Goal: Task Accomplishment & Management: Use online tool/utility

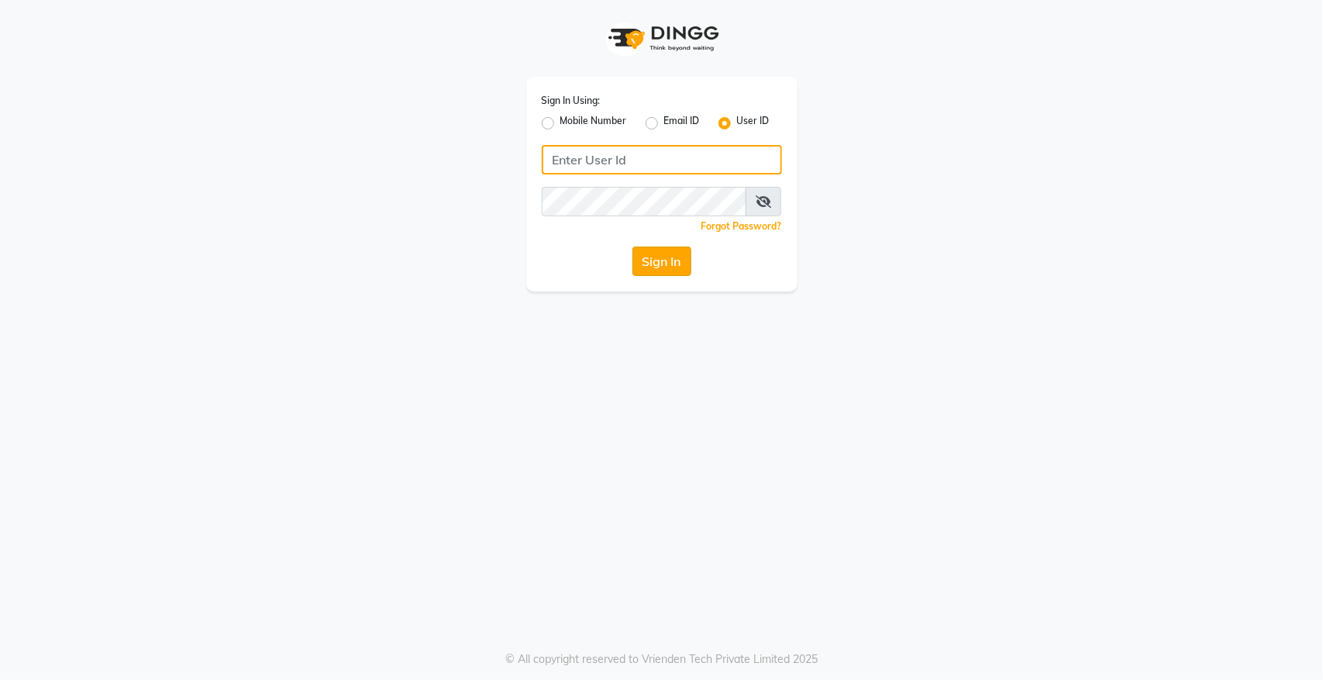
type input "hairempire"
click at [645, 265] on button "Sign In" at bounding box center [661, 260] width 59 height 29
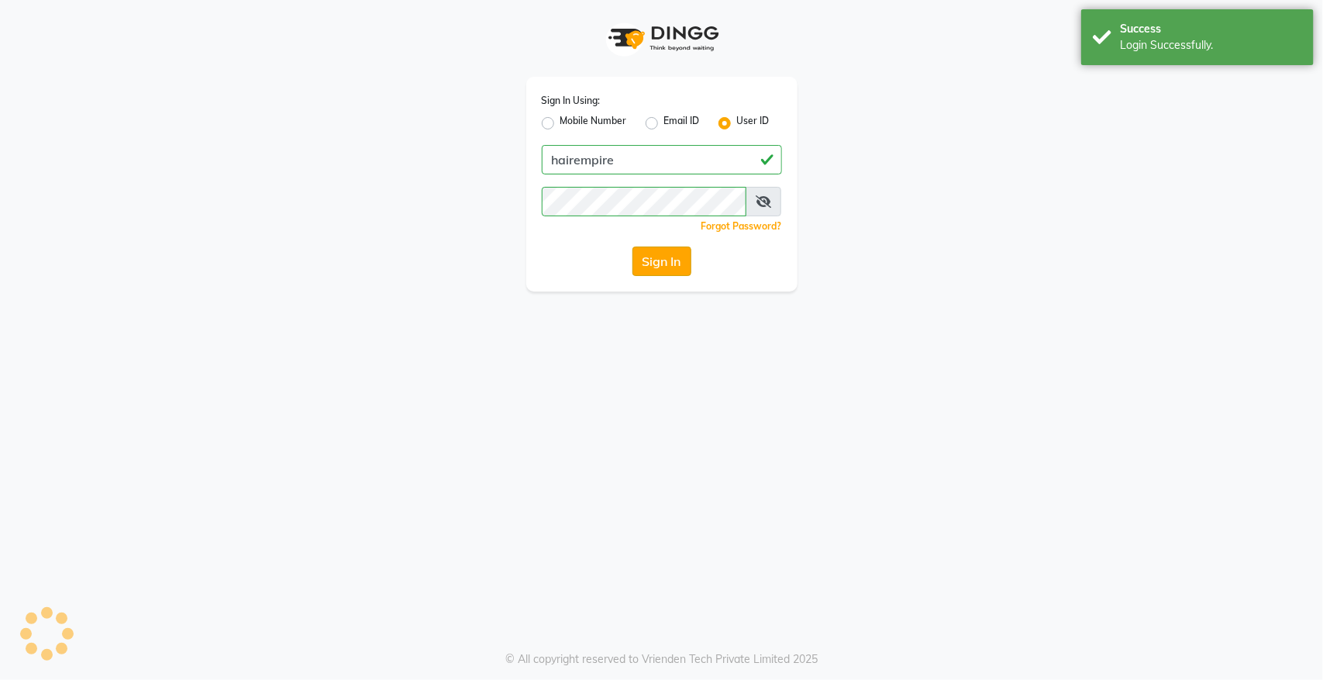
click at [645, 265] on button "Sign In" at bounding box center [661, 260] width 59 height 29
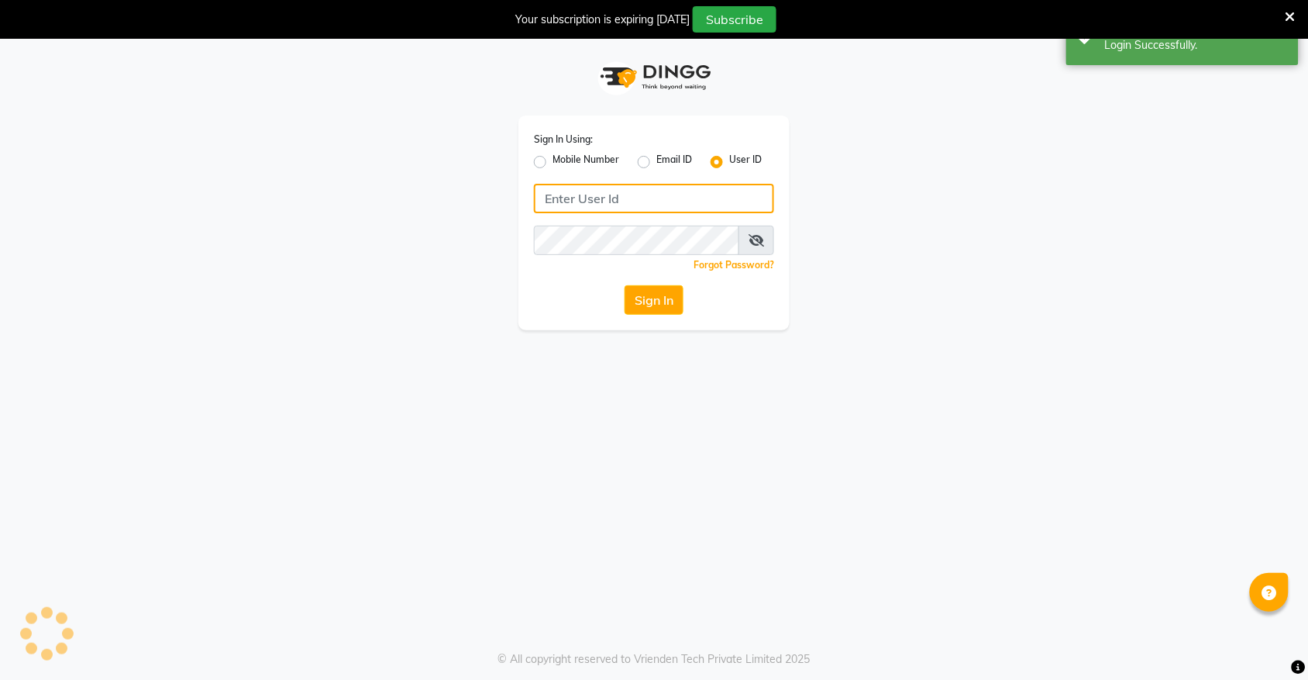
type input "hairempire"
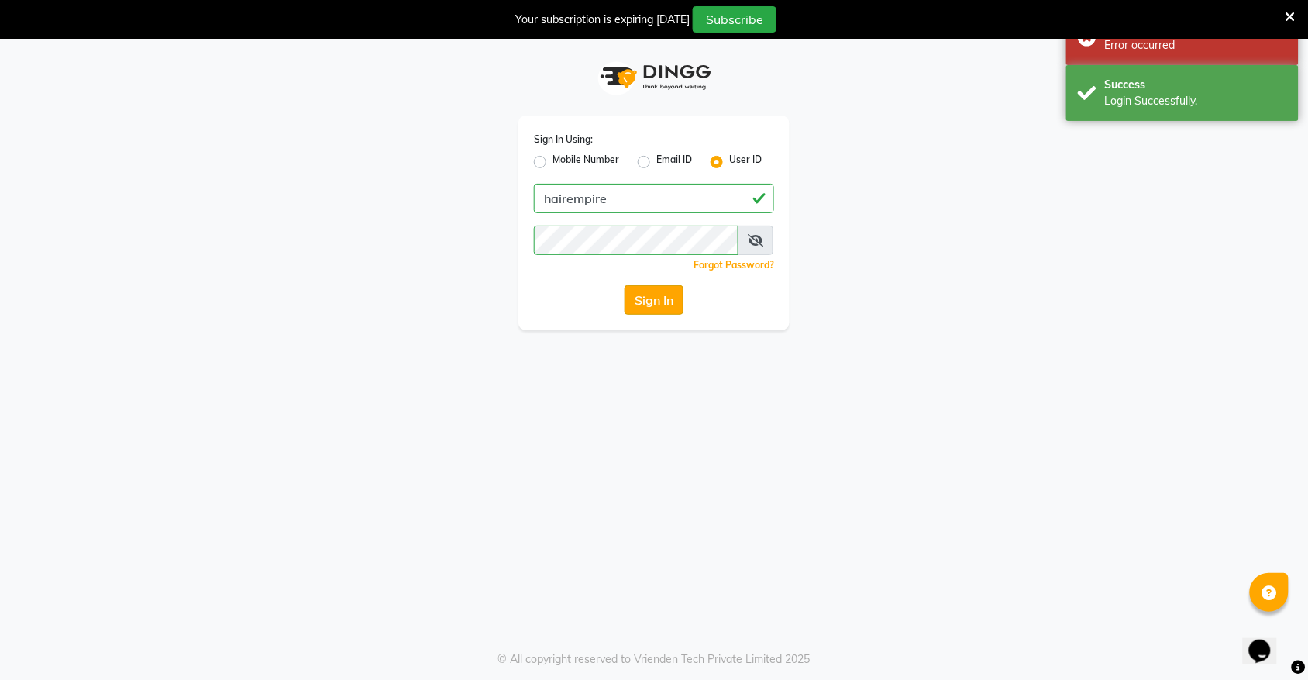
click at [632, 306] on button "Sign In" at bounding box center [654, 299] width 59 height 29
click at [632, 306] on div "Sign In" at bounding box center [654, 299] width 240 height 29
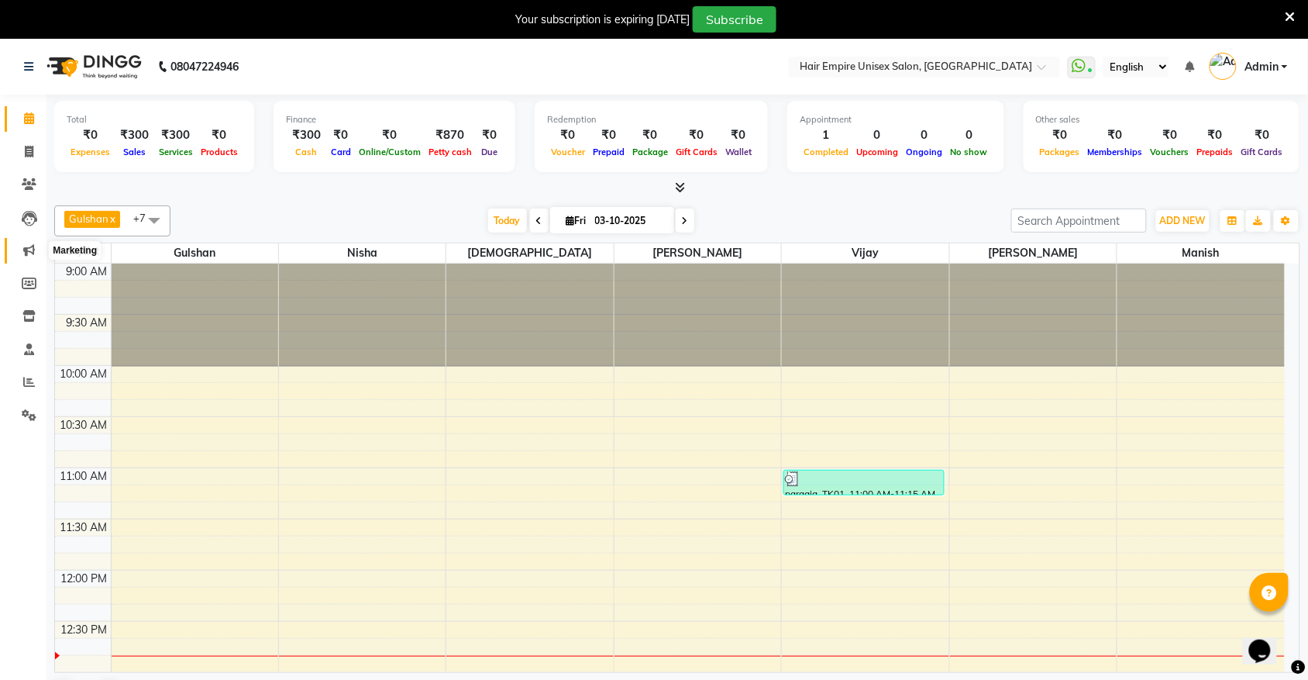
click at [25, 253] on icon at bounding box center [29, 250] width 12 height 12
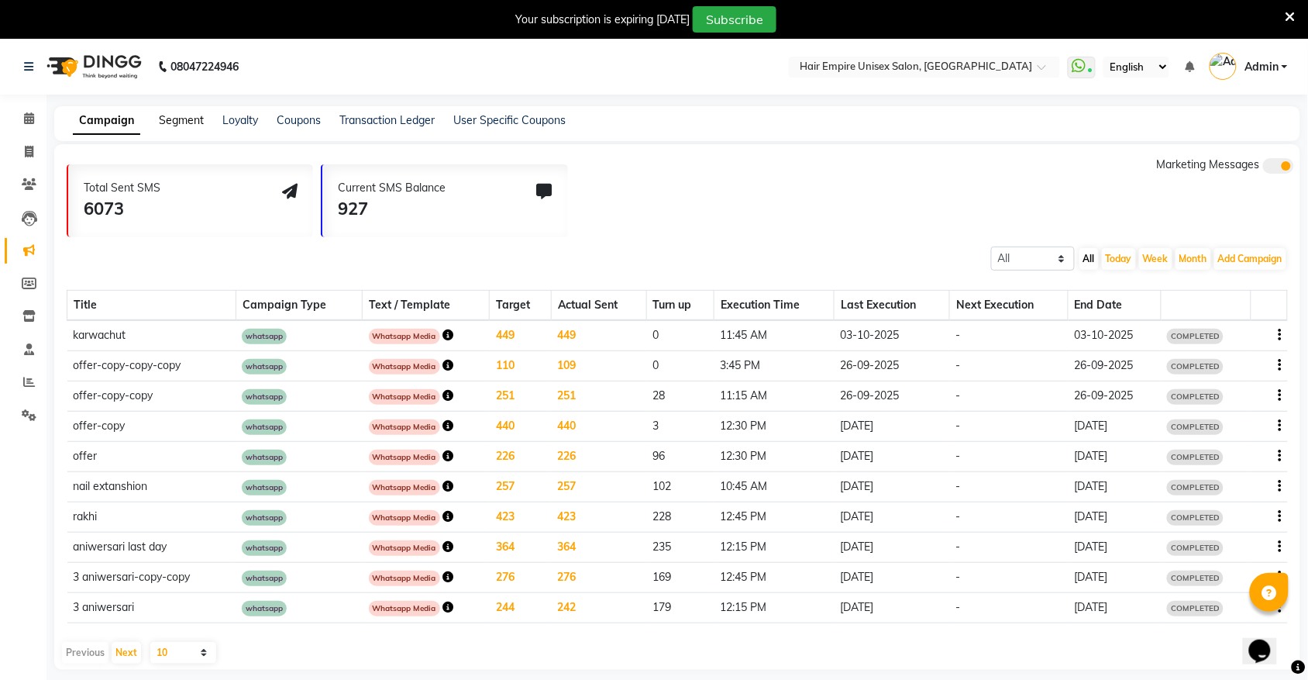
click at [192, 116] on link "Segment" at bounding box center [181, 120] width 45 height 14
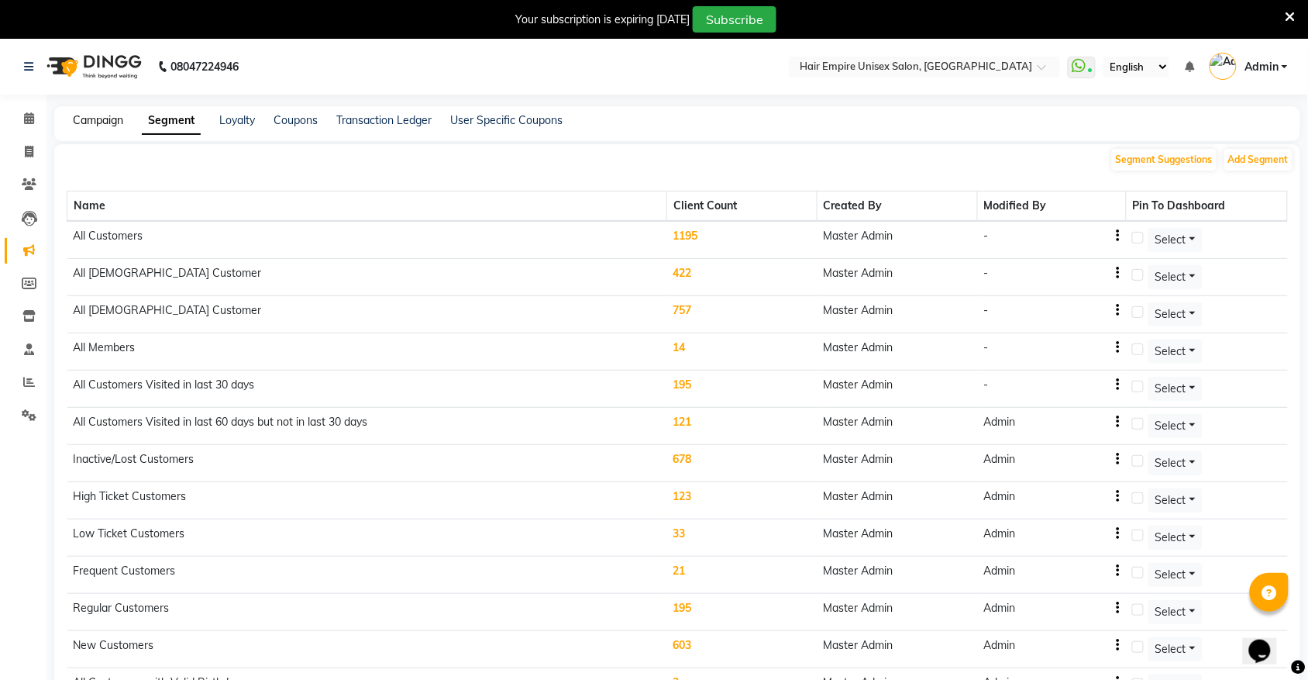
click at [110, 120] on link "Campaign" at bounding box center [98, 120] width 50 height 14
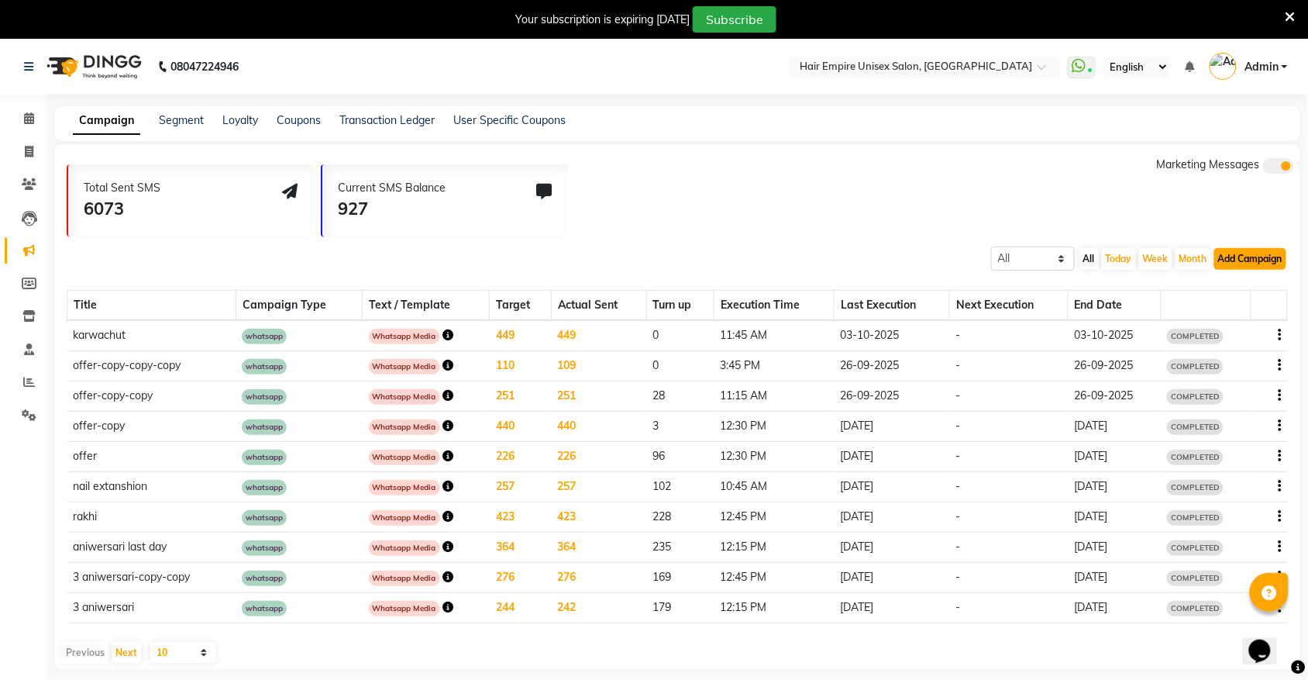
click at [1225, 253] on button "Add Campaign" at bounding box center [1250, 259] width 72 height 22
click at [1222, 283] on div "SMS Campaign" at bounding box center [1237, 283] width 131 height 23
select select "2"
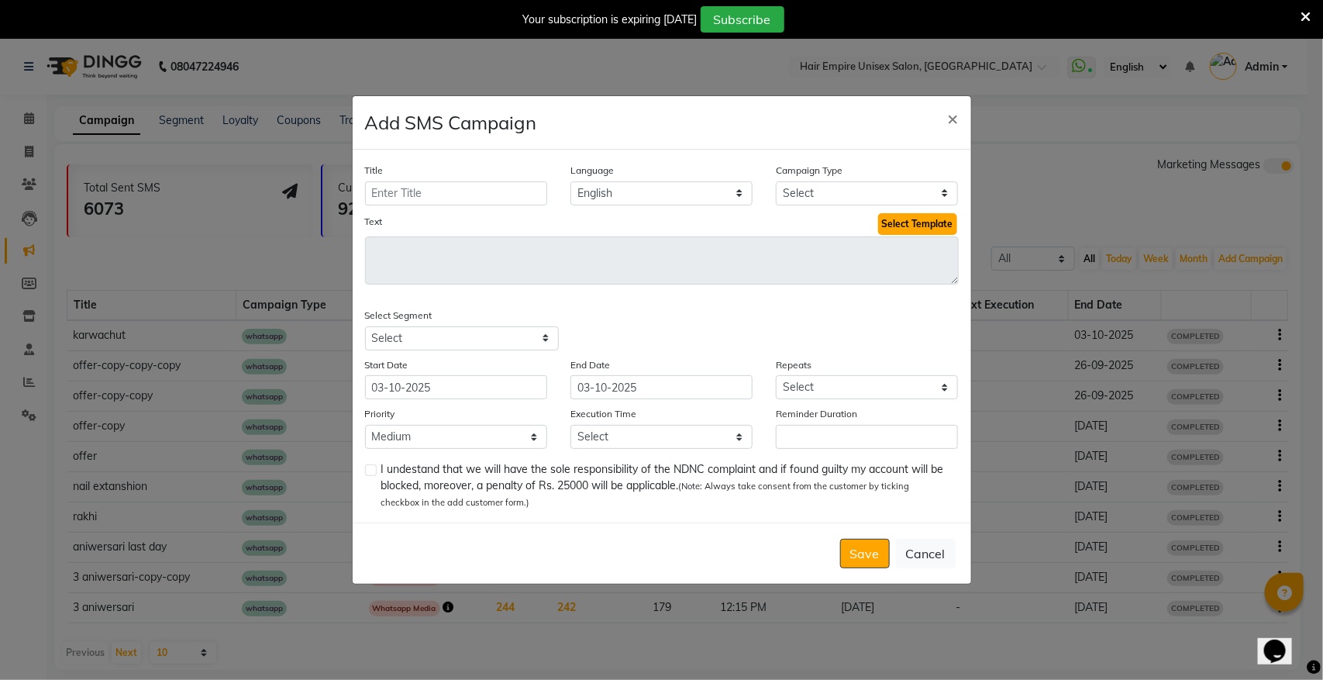
click at [927, 223] on button "Select Template" at bounding box center [917, 224] width 79 height 22
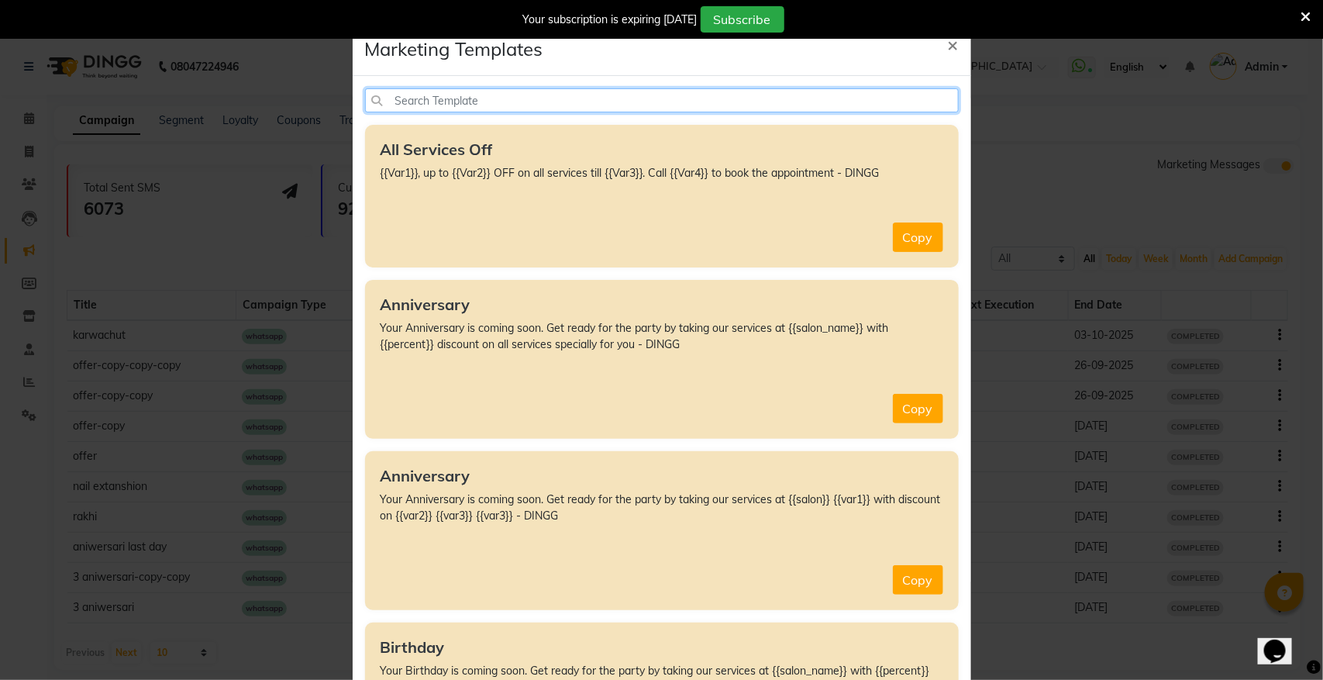
click at [456, 101] on input "text" at bounding box center [662, 100] width 594 height 24
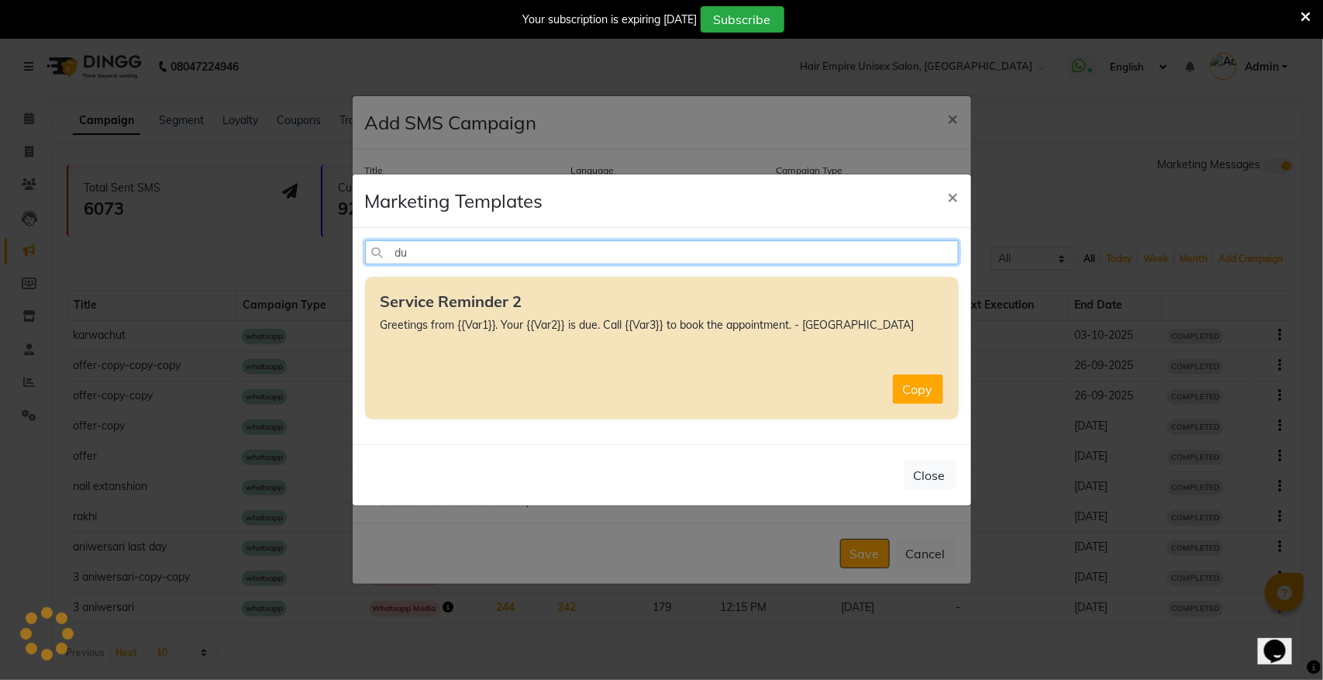
type input "d"
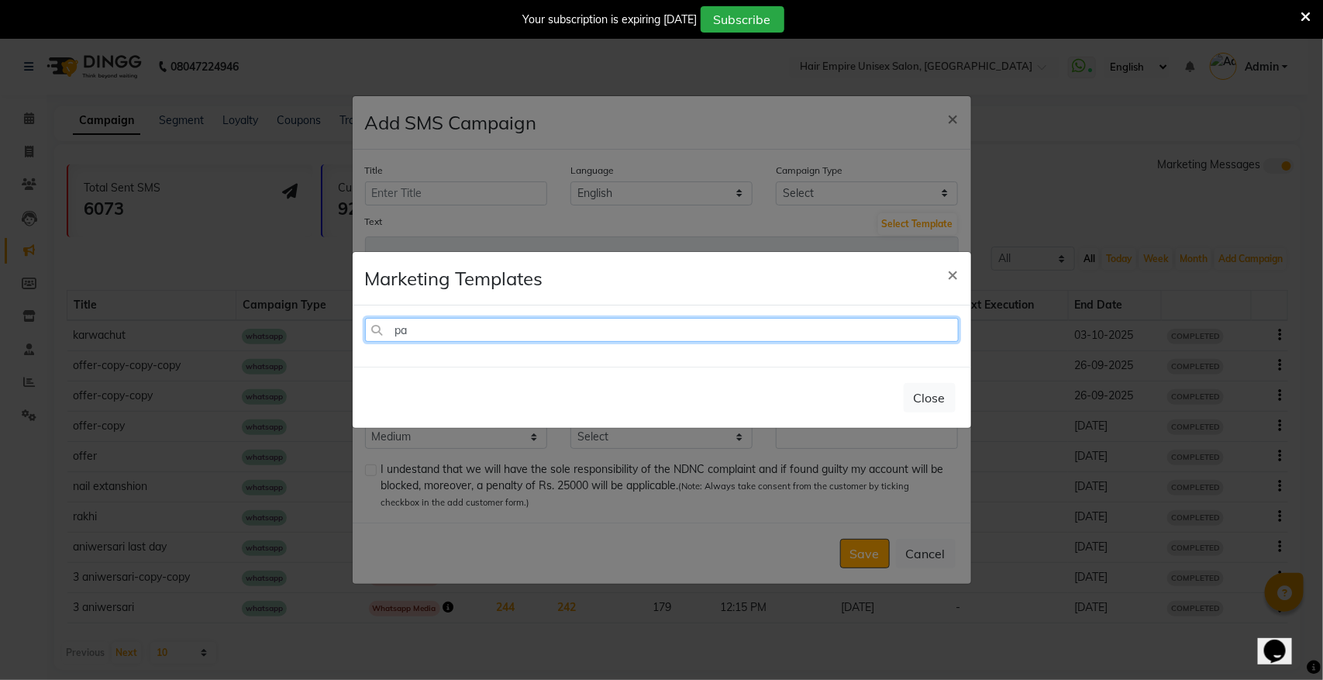
type input "p"
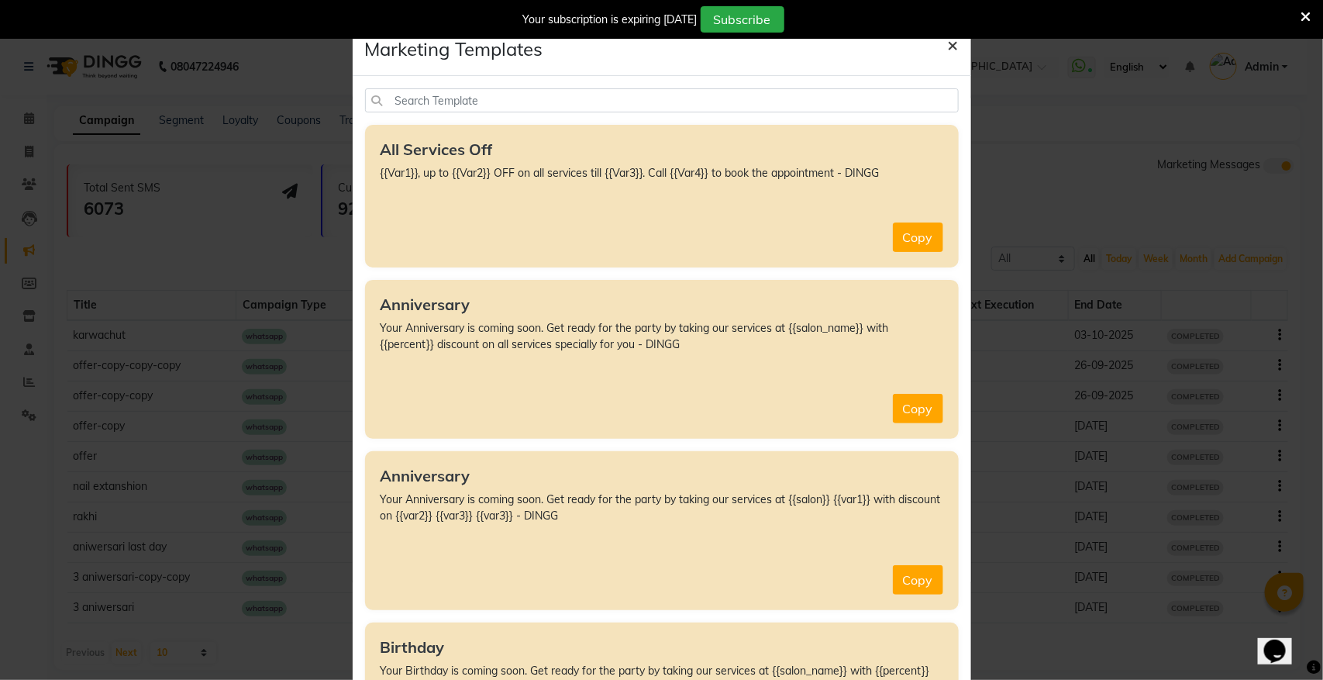
click at [948, 45] on span "×" at bounding box center [953, 44] width 11 height 23
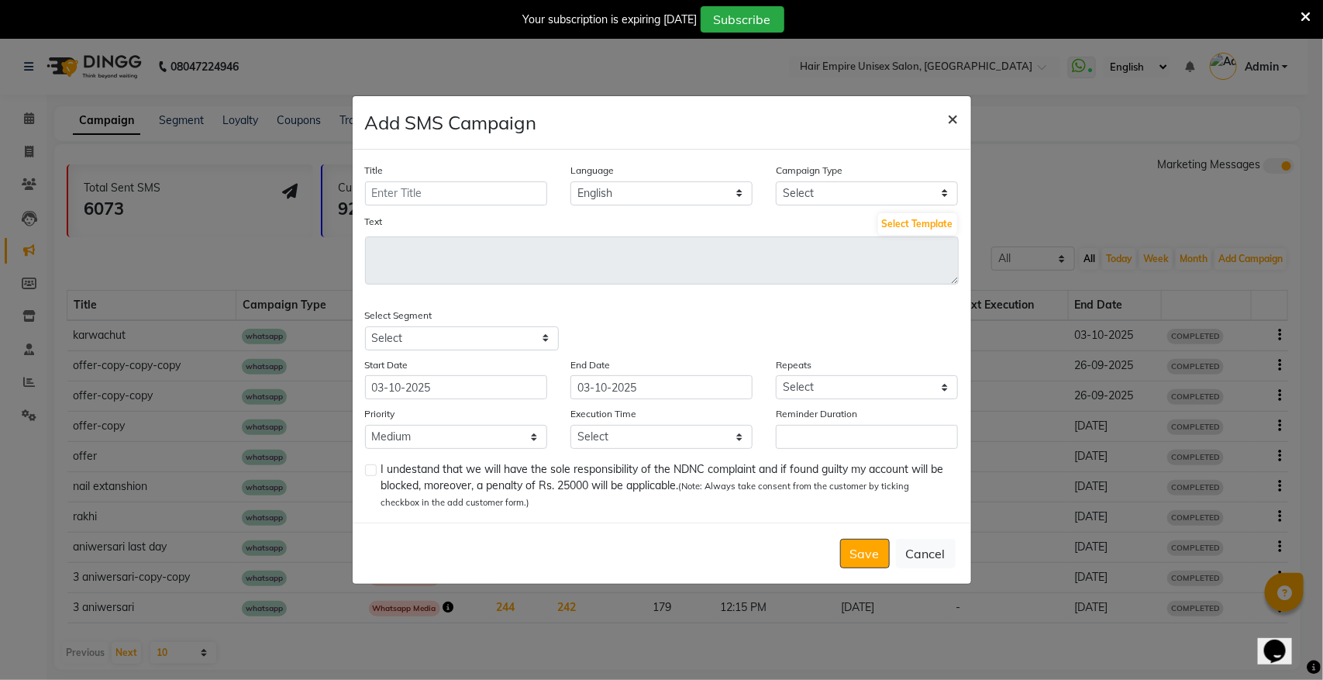
click at [952, 117] on span "×" at bounding box center [953, 117] width 11 height 23
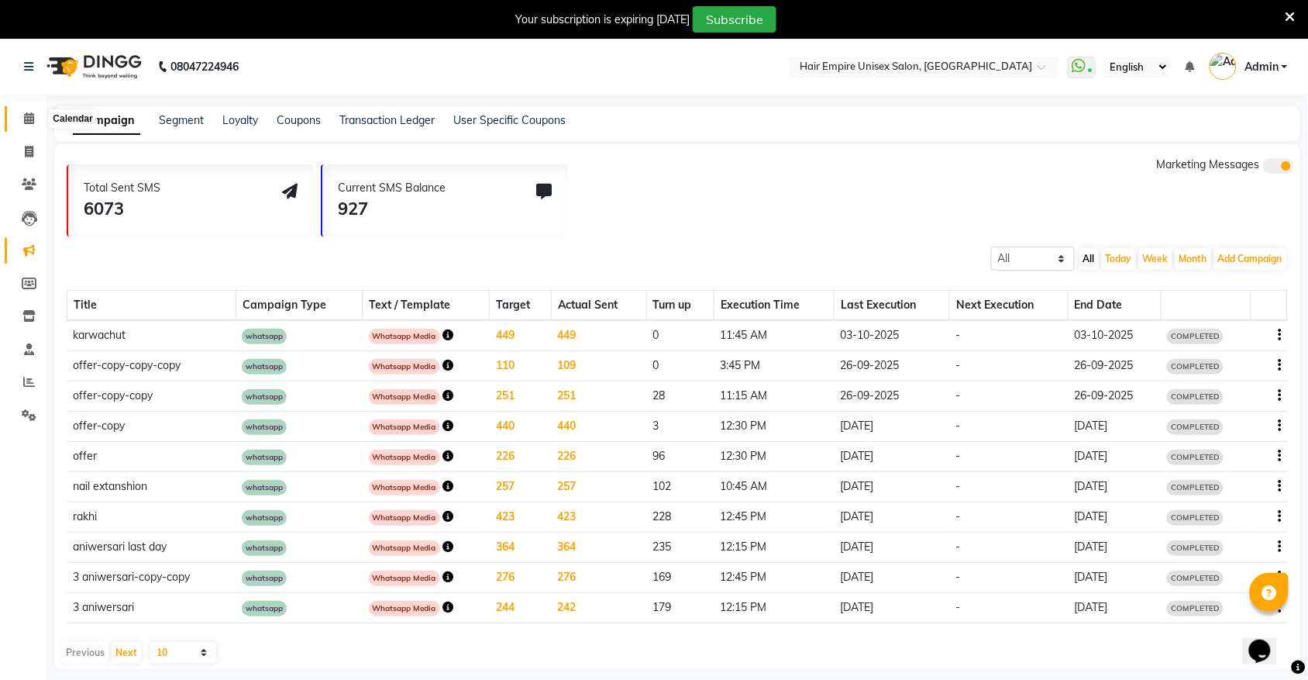
click at [24, 115] on icon at bounding box center [29, 118] width 10 height 12
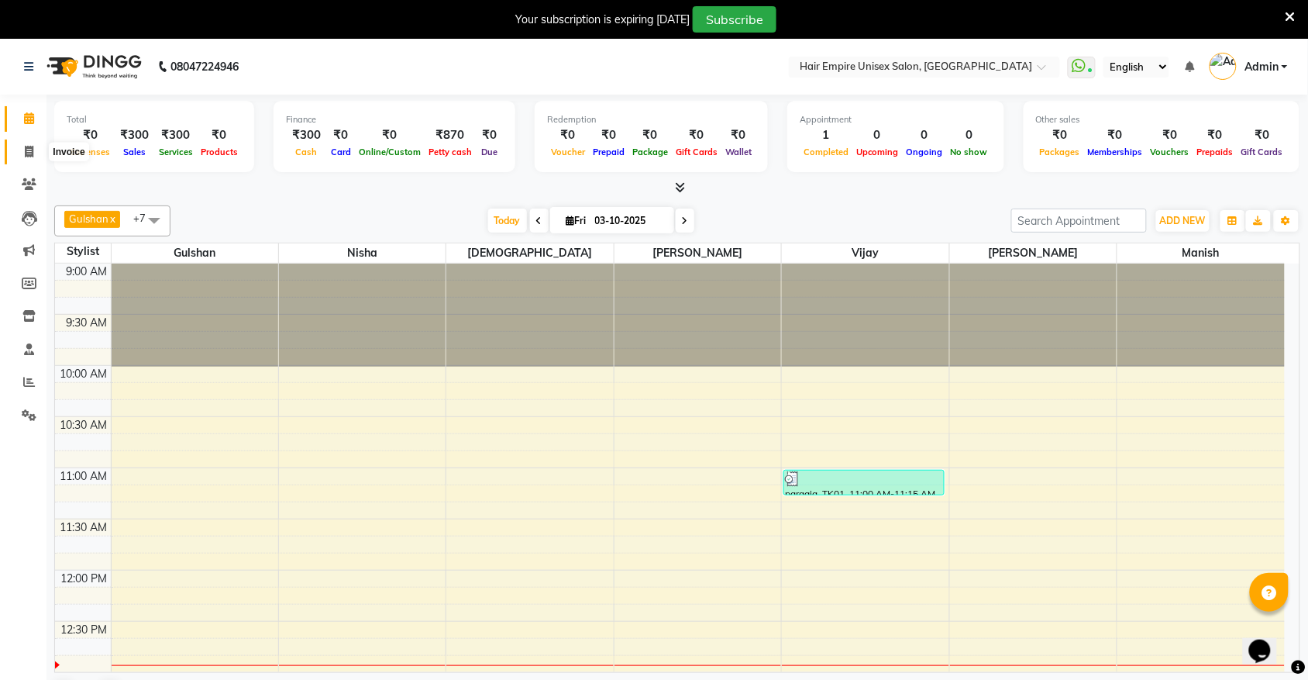
click at [32, 153] on icon at bounding box center [29, 152] width 9 height 12
select select "service"
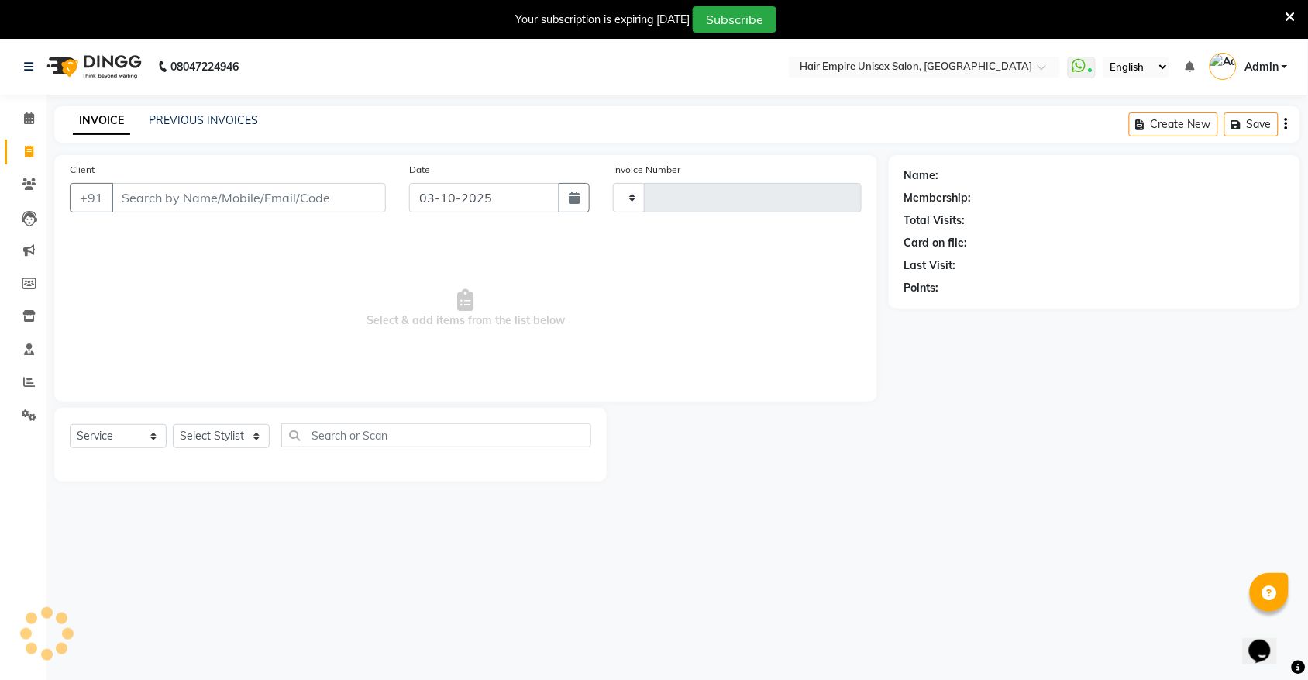
type input "2194"
select select "5055"
click at [26, 187] on icon at bounding box center [29, 184] width 15 height 12
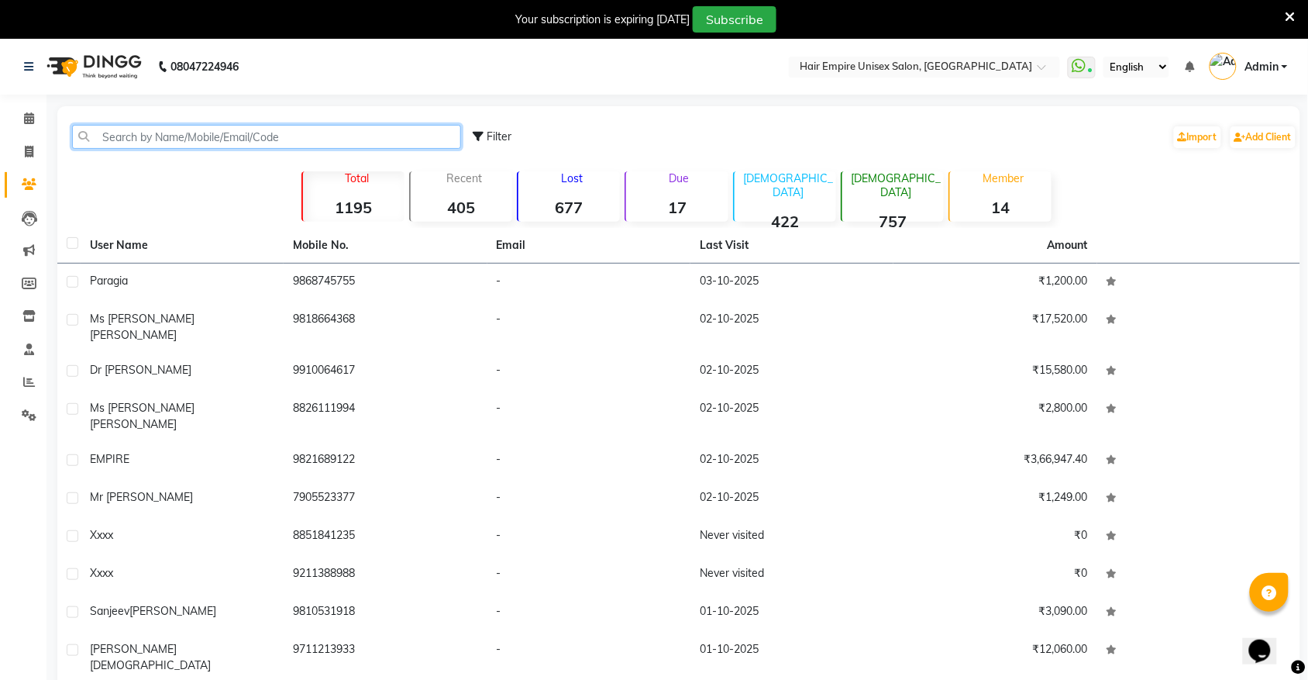
click at [164, 138] on input "text" at bounding box center [266, 137] width 389 height 24
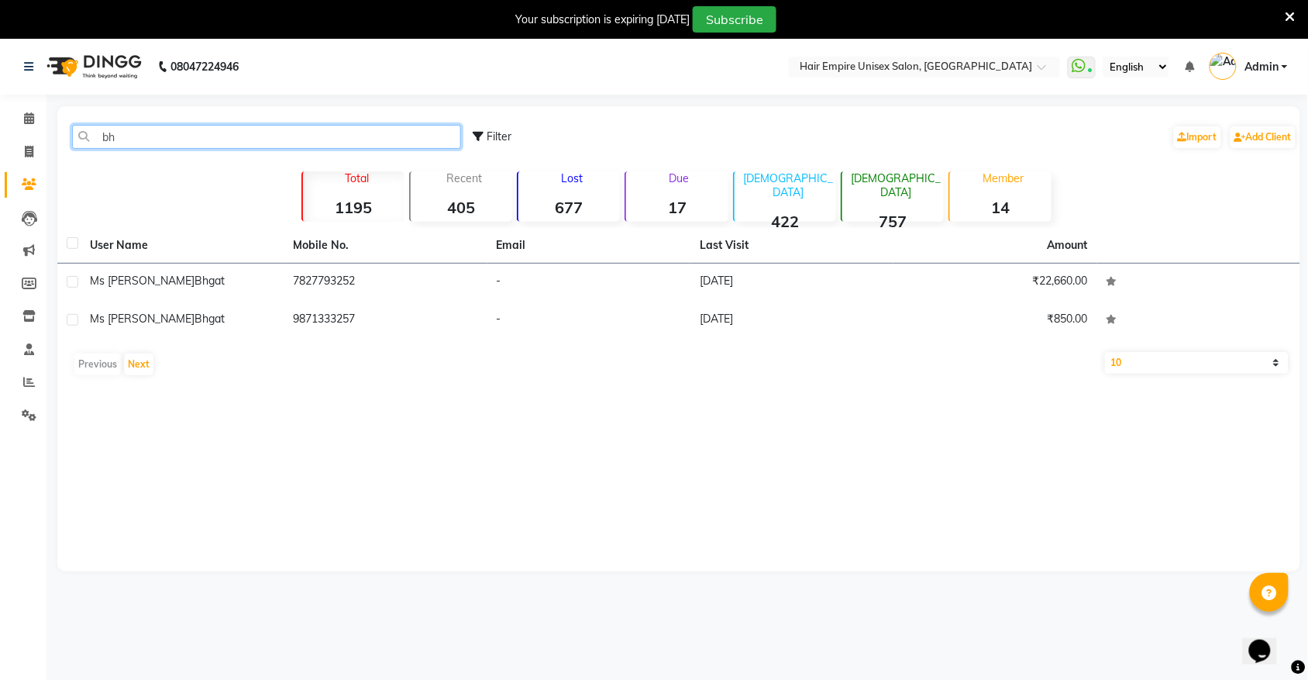
type input "b"
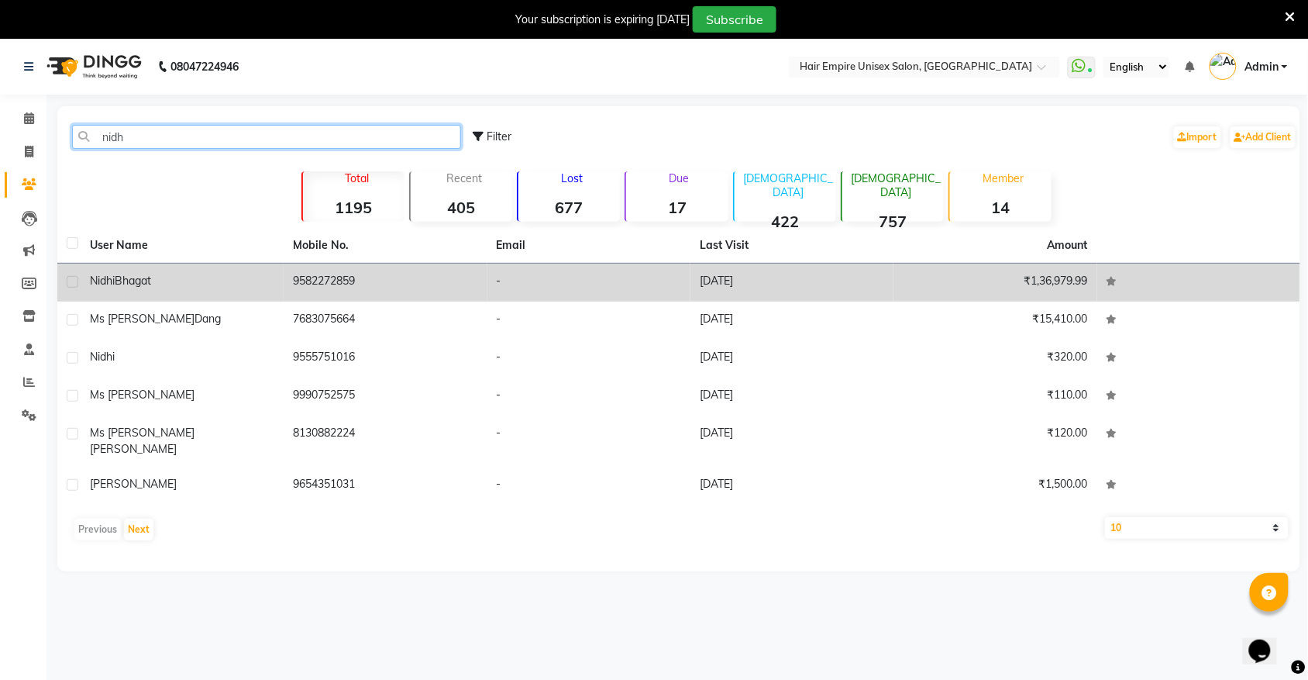
type input "nidh"
click at [116, 284] on span "Bhagat" at bounding box center [133, 281] width 36 height 14
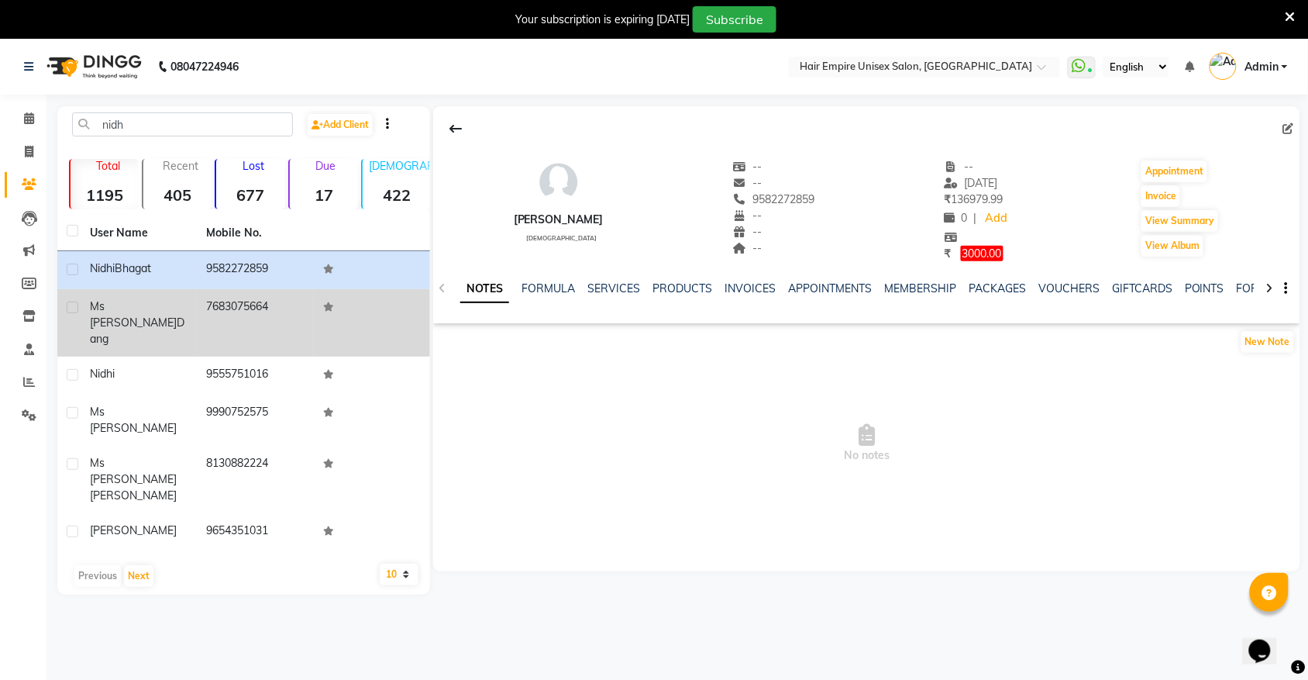
click at [133, 315] on span "Dang" at bounding box center [137, 330] width 95 height 30
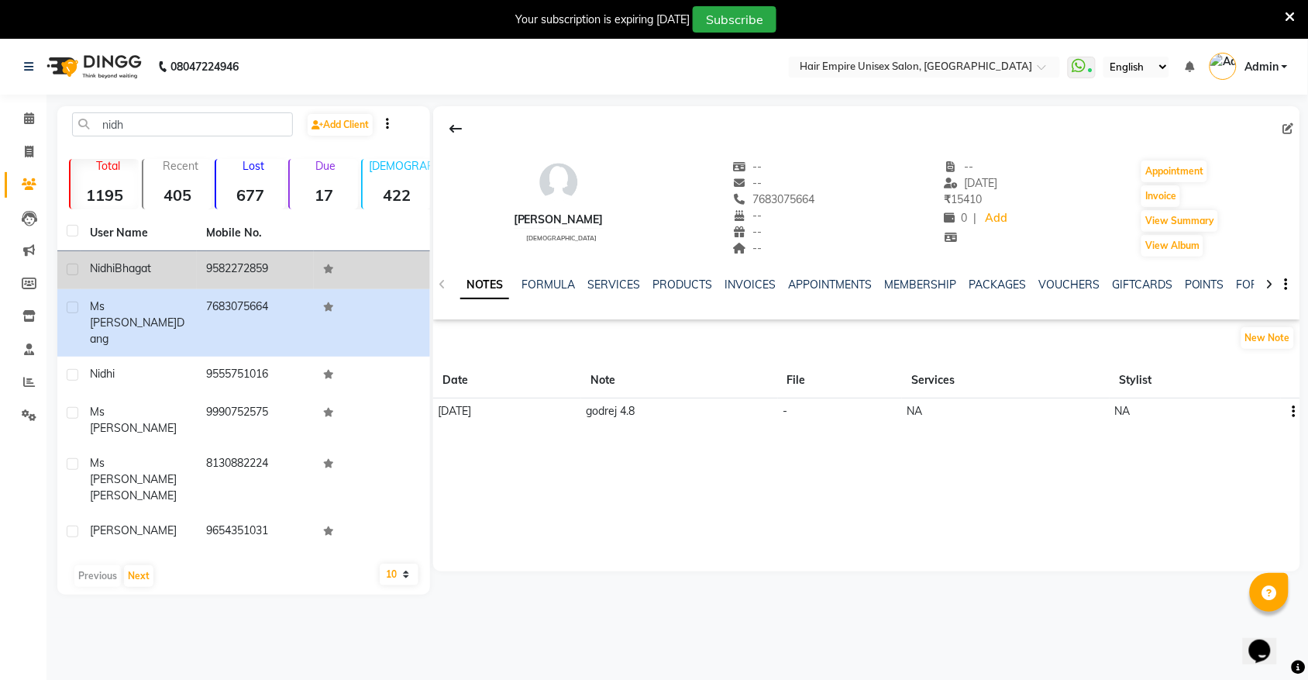
click at [140, 271] on span "Bhagat" at bounding box center [133, 268] width 36 height 14
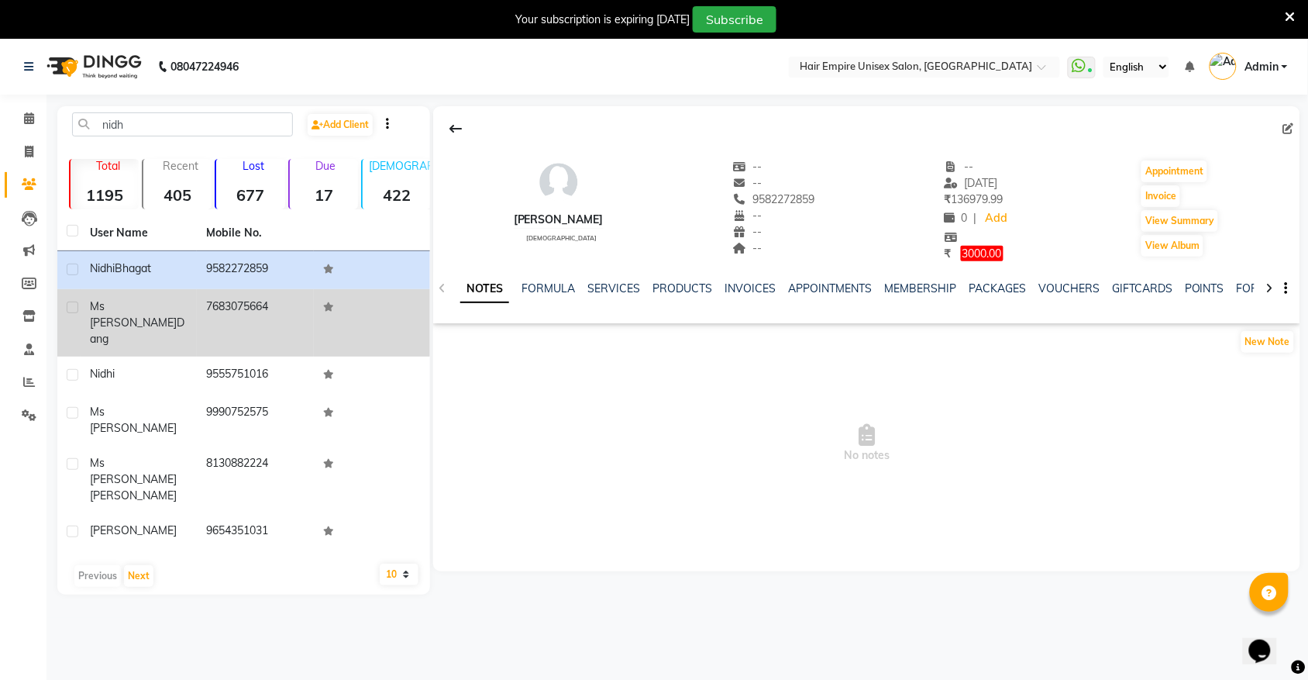
click at [125, 302] on span "Ms [PERSON_NAME]" at bounding box center [133, 314] width 87 height 30
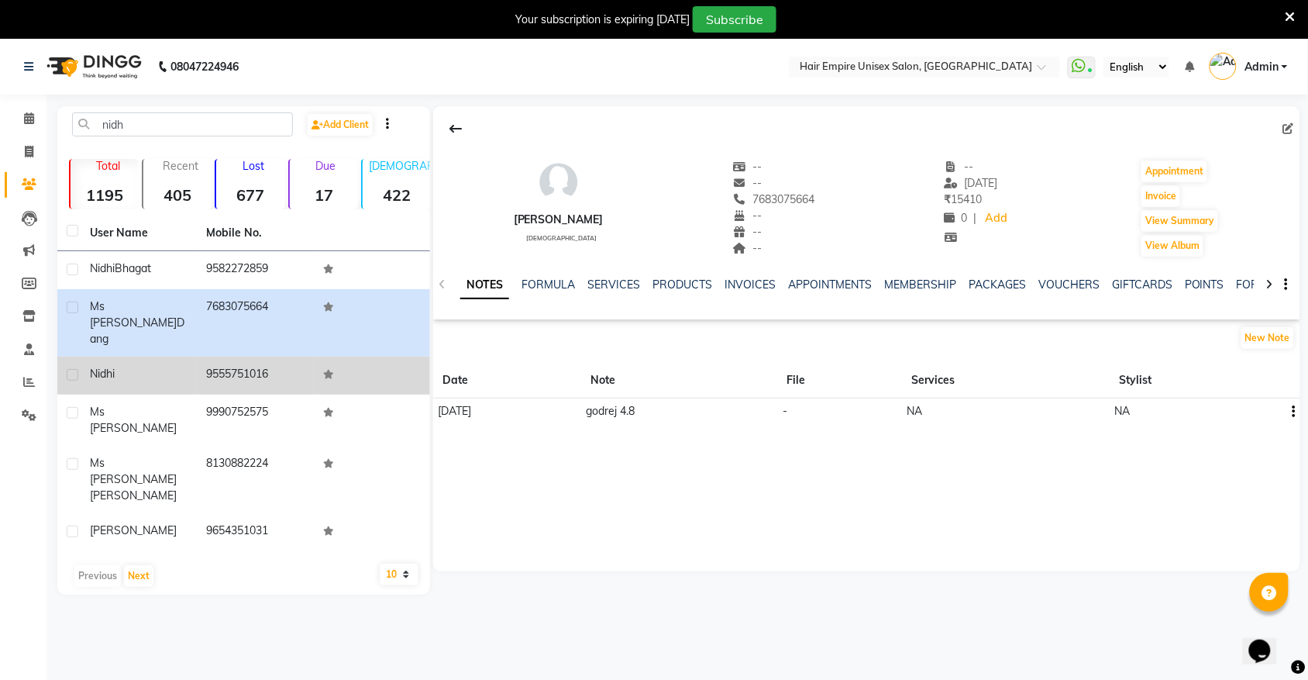
click at [98, 367] on span "Nidhi" at bounding box center [102, 374] width 25 height 14
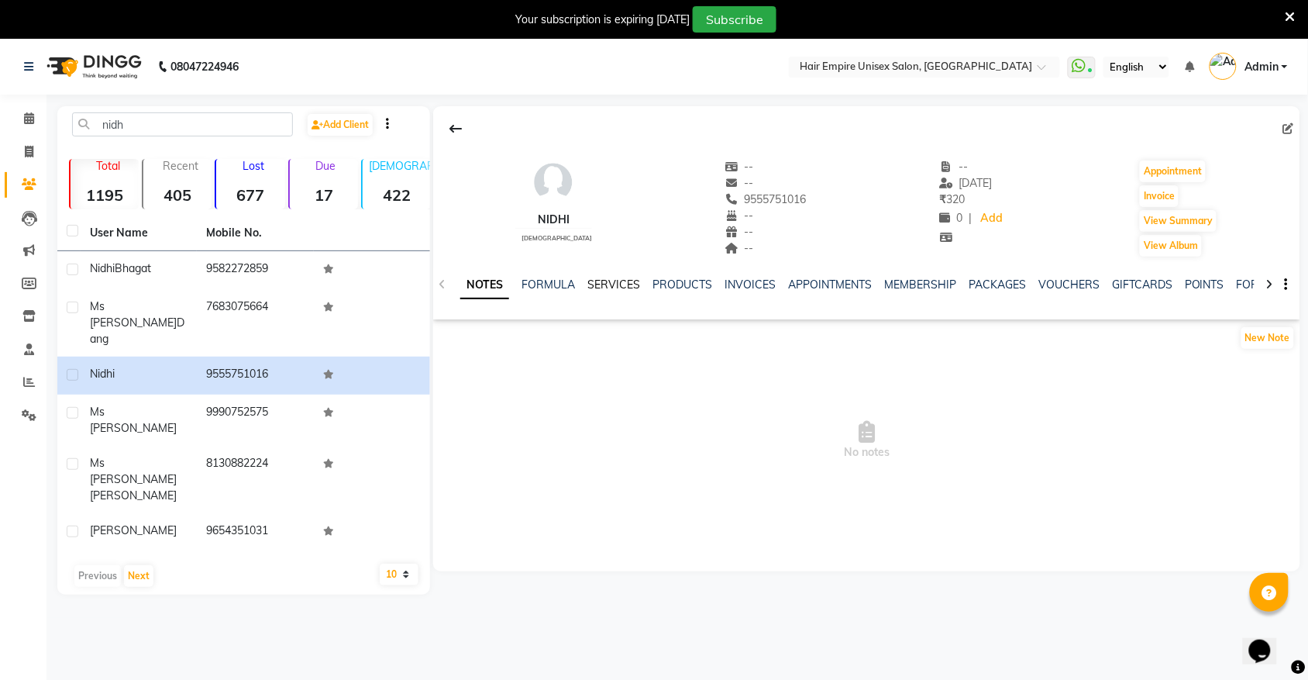
click at [614, 288] on link "SERVICES" at bounding box center [613, 284] width 53 height 14
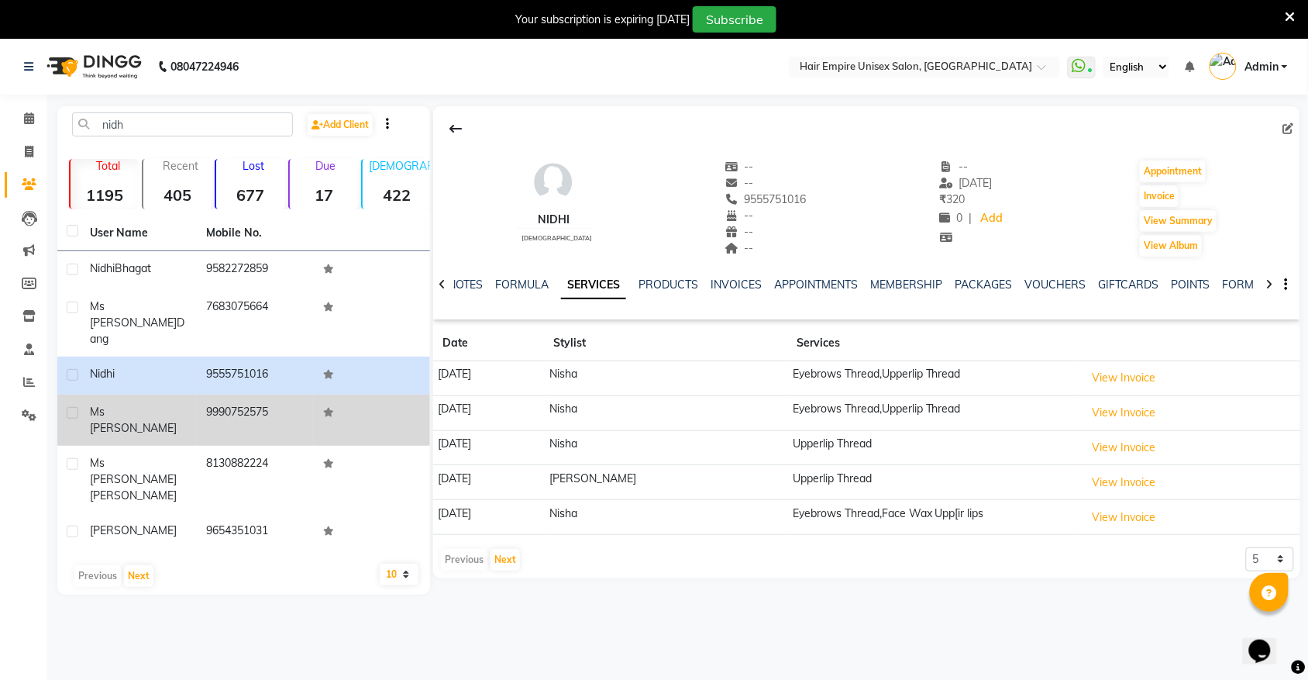
click at [118, 404] on span "Ms [PERSON_NAME]" at bounding box center [133, 419] width 87 height 30
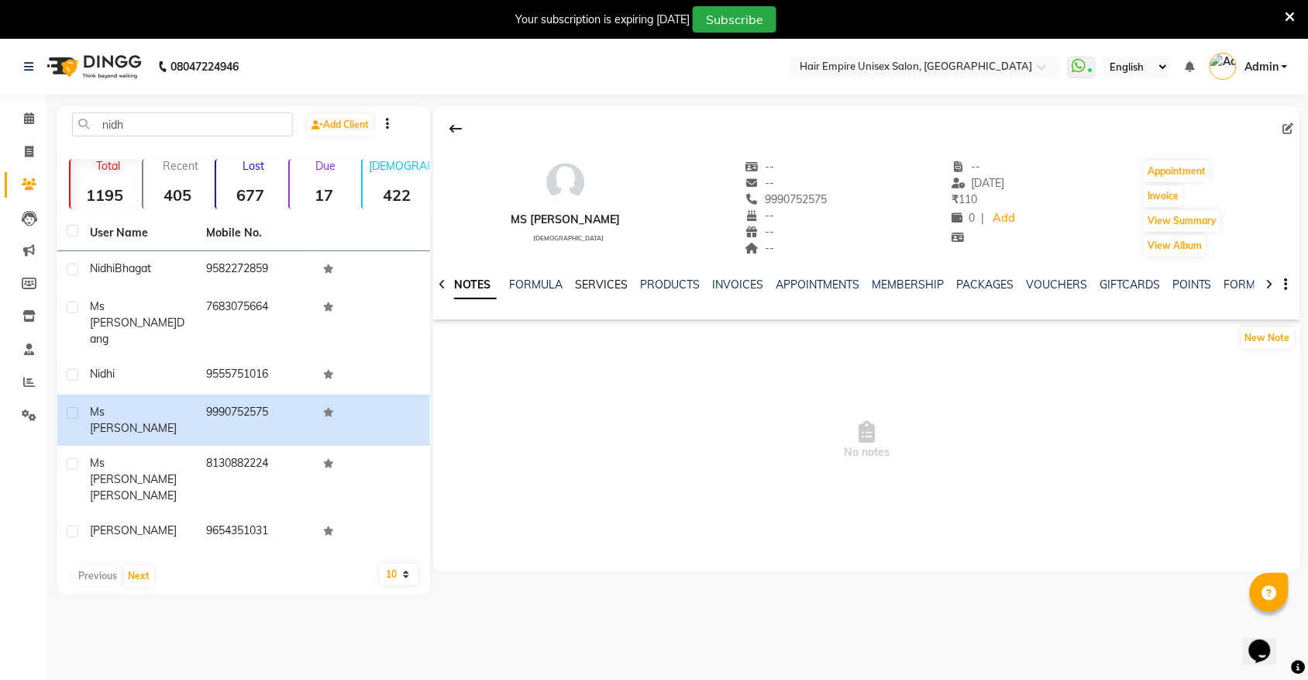
click at [597, 287] on link "SERVICES" at bounding box center [601, 284] width 53 height 14
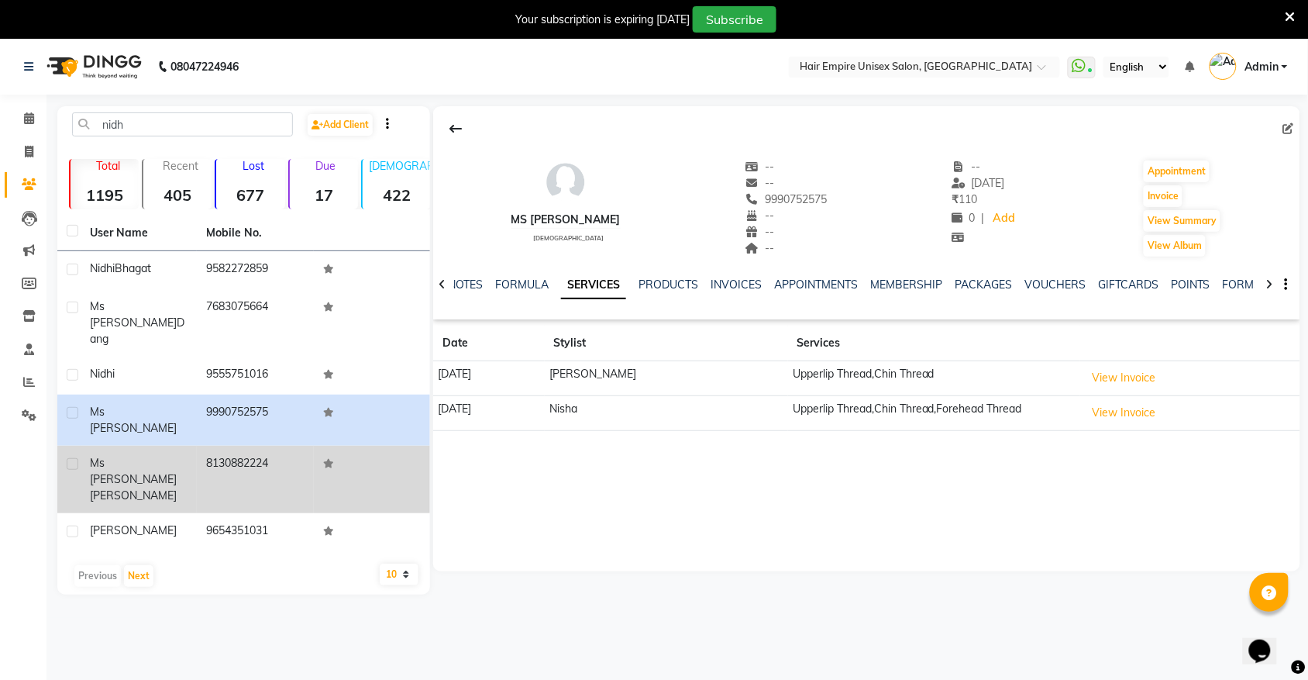
click at [151, 488] on span "[PERSON_NAME]" at bounding box center [133, 495] width 87 height 14
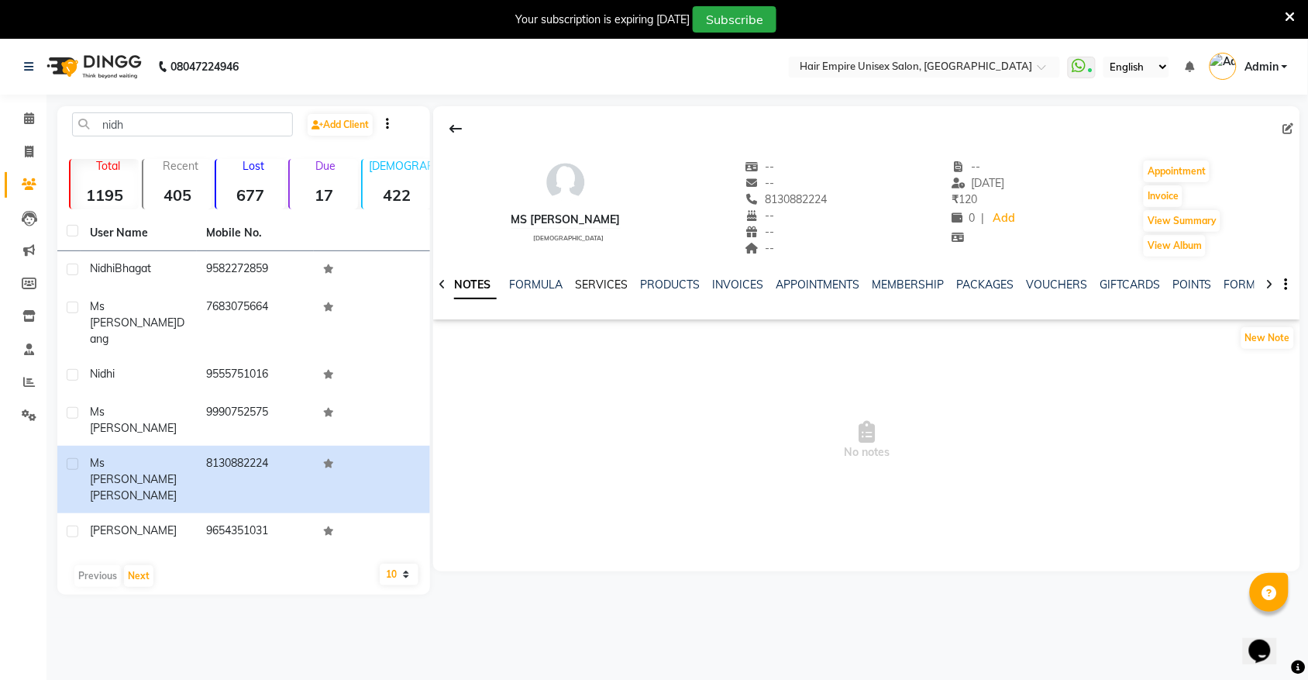
click at [607, 285] on link "SERVICES" at bounding box center [601, 284] width 53 height 14
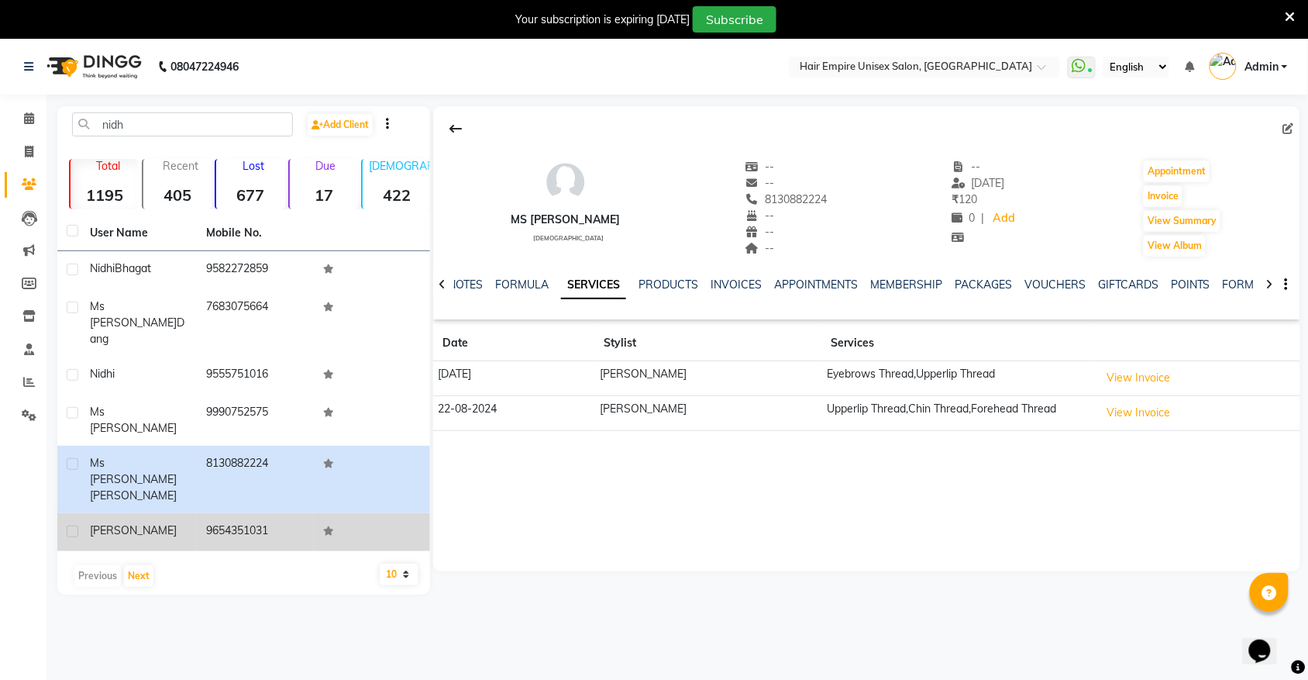
click at [118, 523] on span "[PERSON_NAME]" at bounding box center [133, 530] width 87 height 14
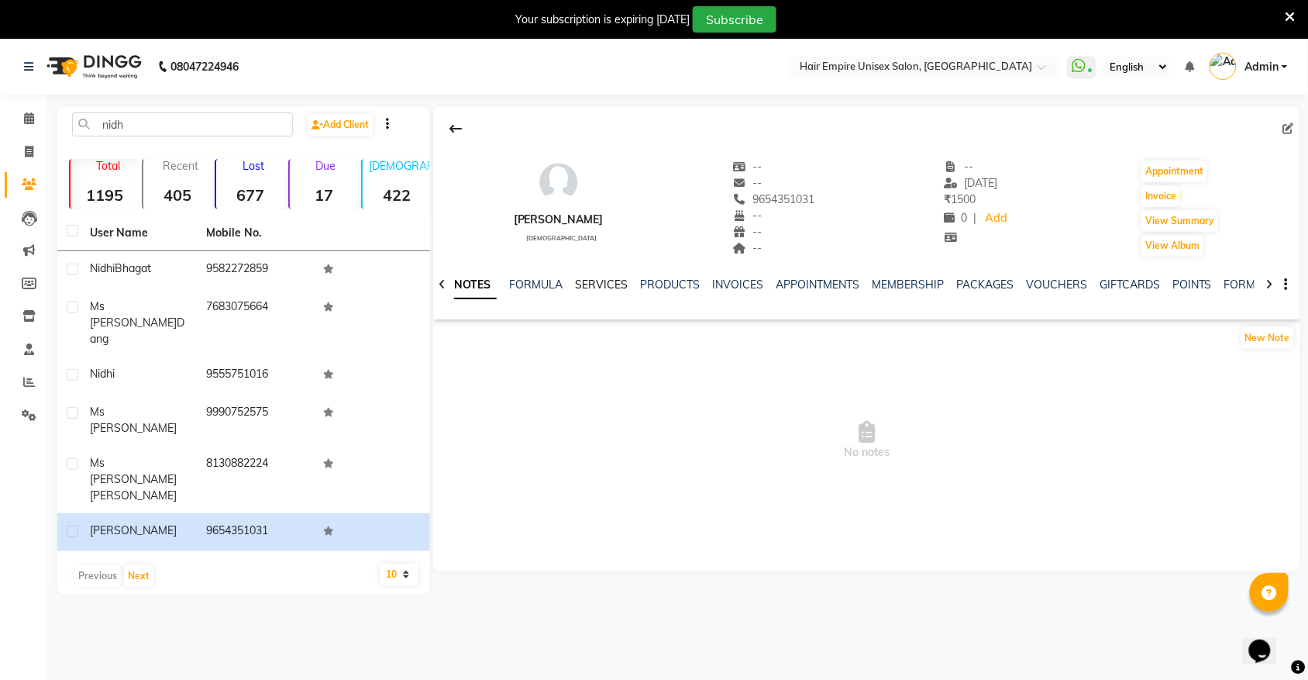
click at [613, 284] on link "SERVICES" at bounding box center [601, 284] width 53 height 14
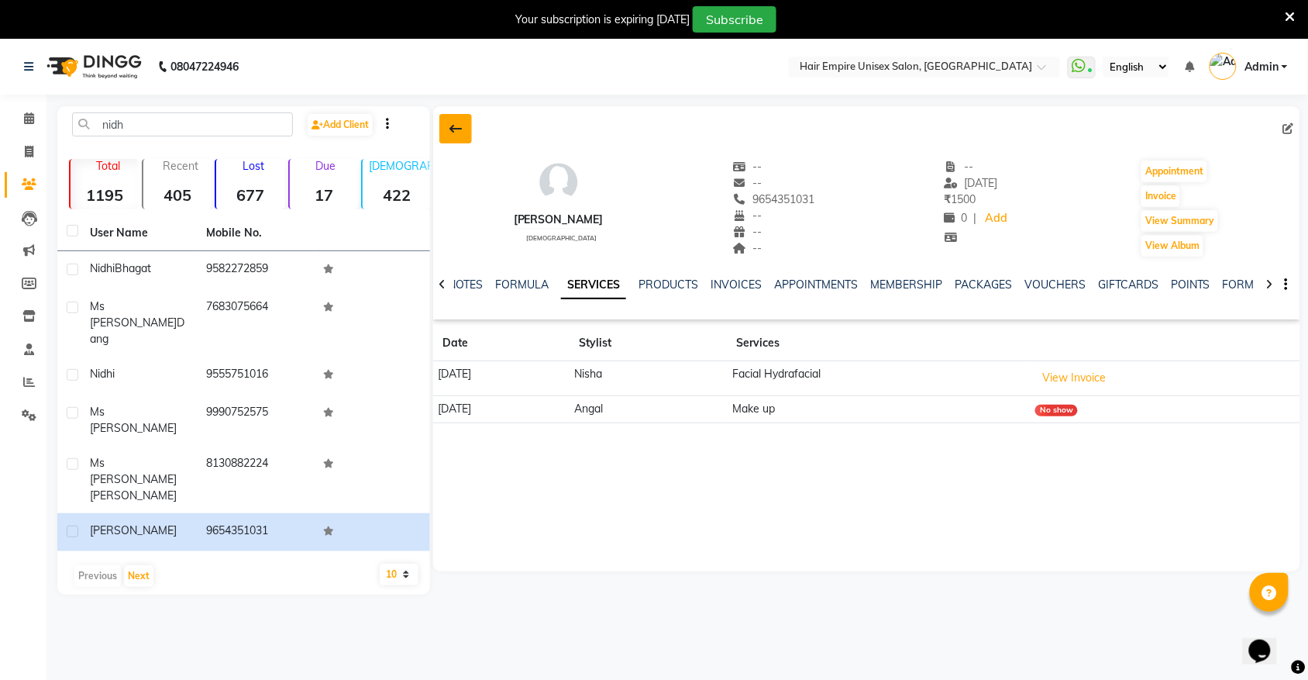
click at [451, 129] on icon at bounding box center [455, 128] width 12 height 12
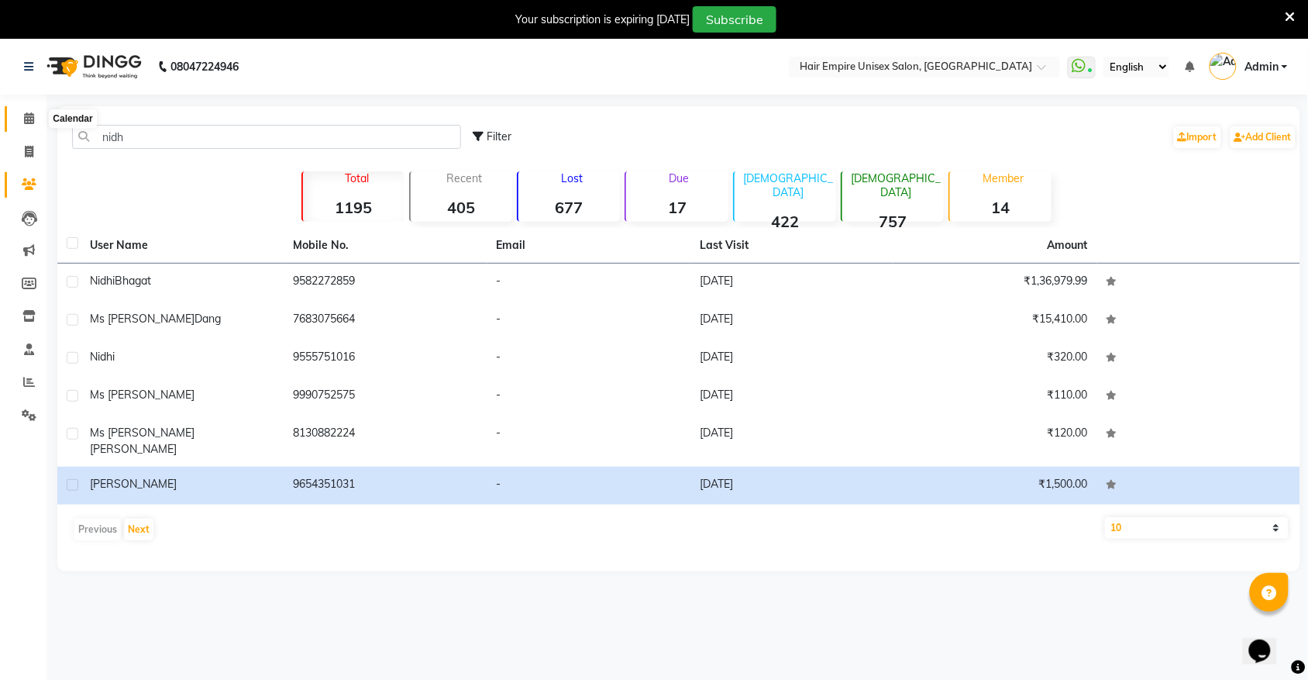
click at [29, 117] on icon at bounding box center [29, 118] width 10 height 12
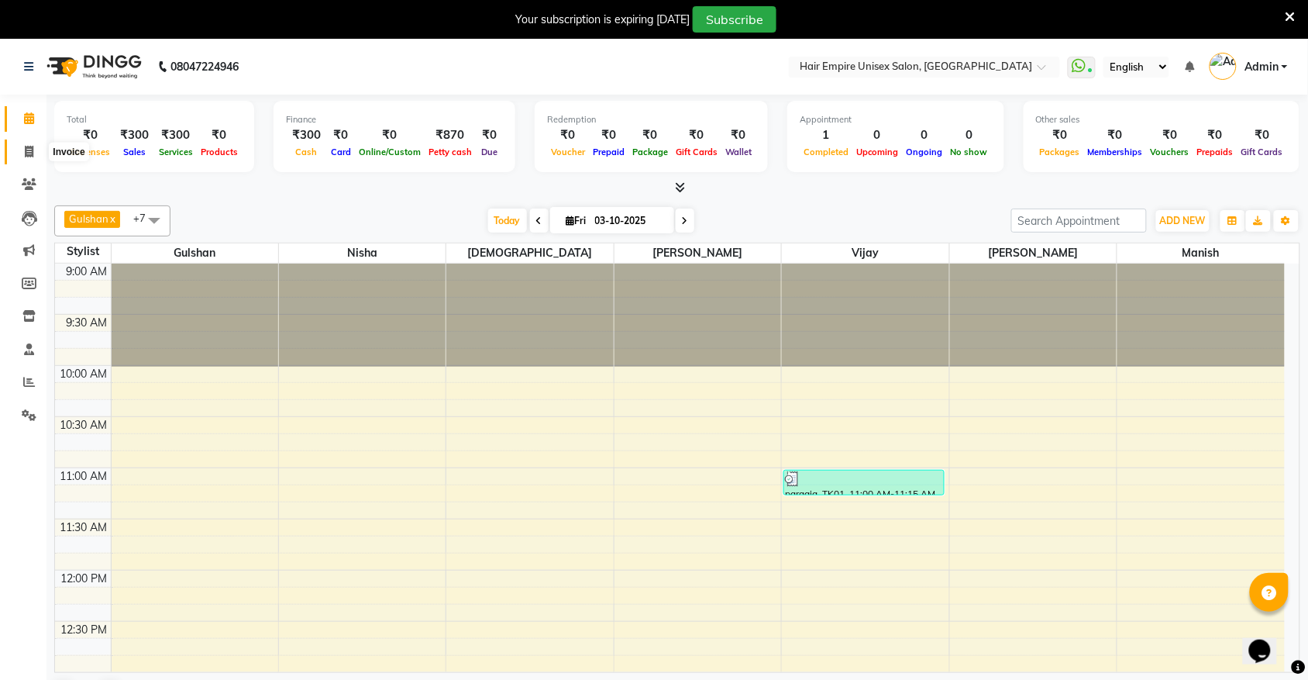
click at [32, 156] on icon at bounding box center [29, 152] width 9 height 12
select select "5055"
select select "service"
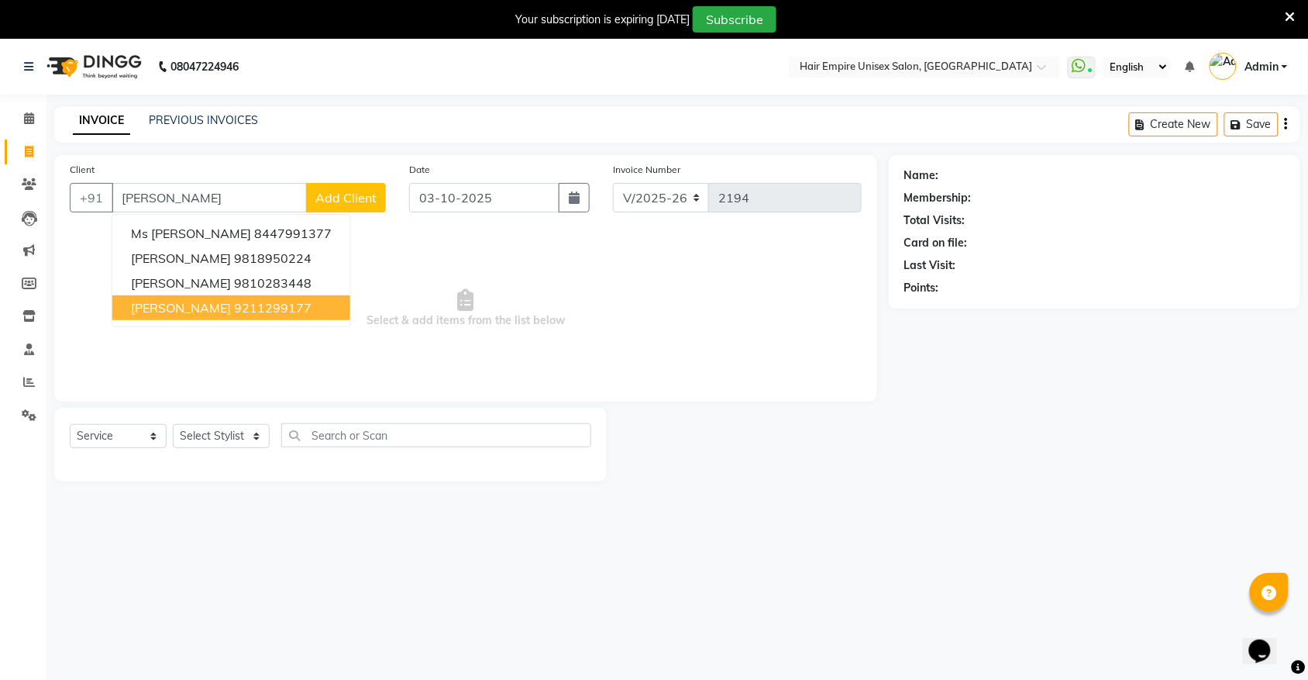
click at [241, 312] on ngb-highlight "9211299177" at bounding box center [272, 307] width 77 height 15
type input "9211299177"
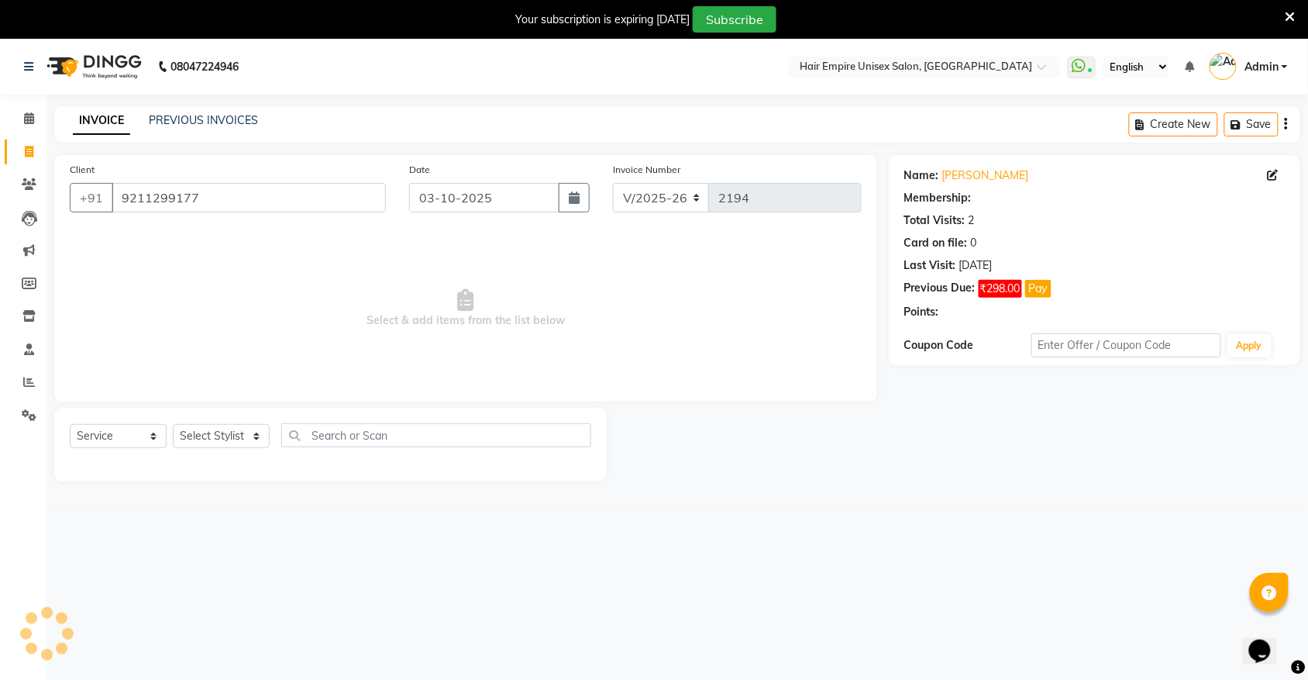
select select "1: Object"
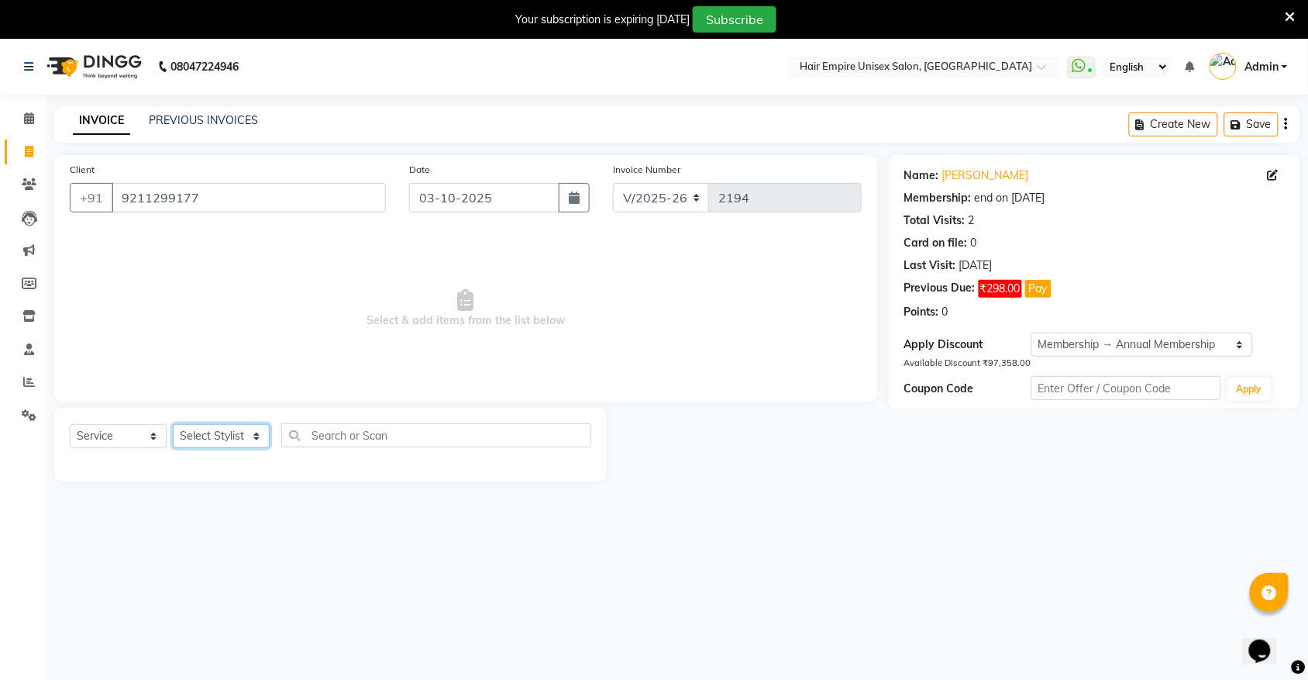
click at [186, 435] on select "Select Stylist [PERSON_NAME] [PERSON_NAME] [PERSON_NAME] Nisha [PERSON_NAME] [P…" at bounding box center [221, 436] width 97 height 24
select select "31810"
click at [173, 424] on select "Select Stylist [PERSON_NAME] [PERSON_NAME] [PERSON_NAME] Nisha [PERSON_NAME] [P…" at bounding box center [221, 436] width 97 height 24
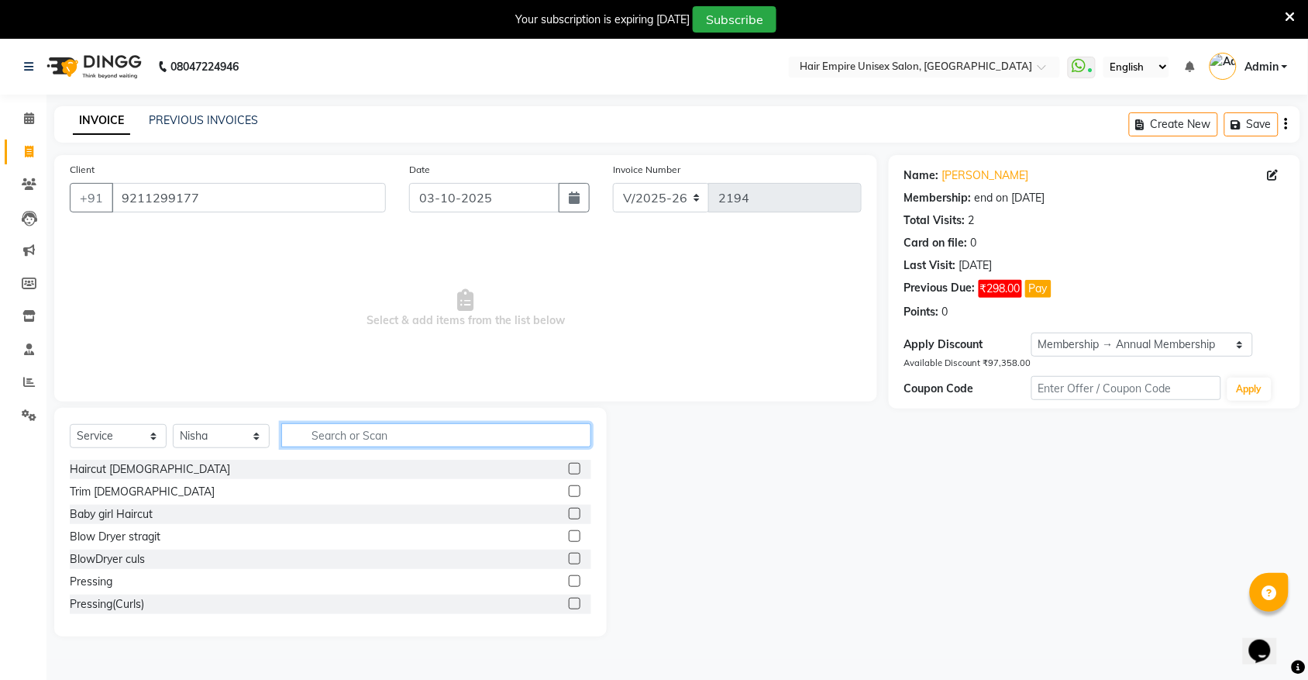
click at [387, 434] on input "text" at bounding box center [436, 435] width 310 height 24
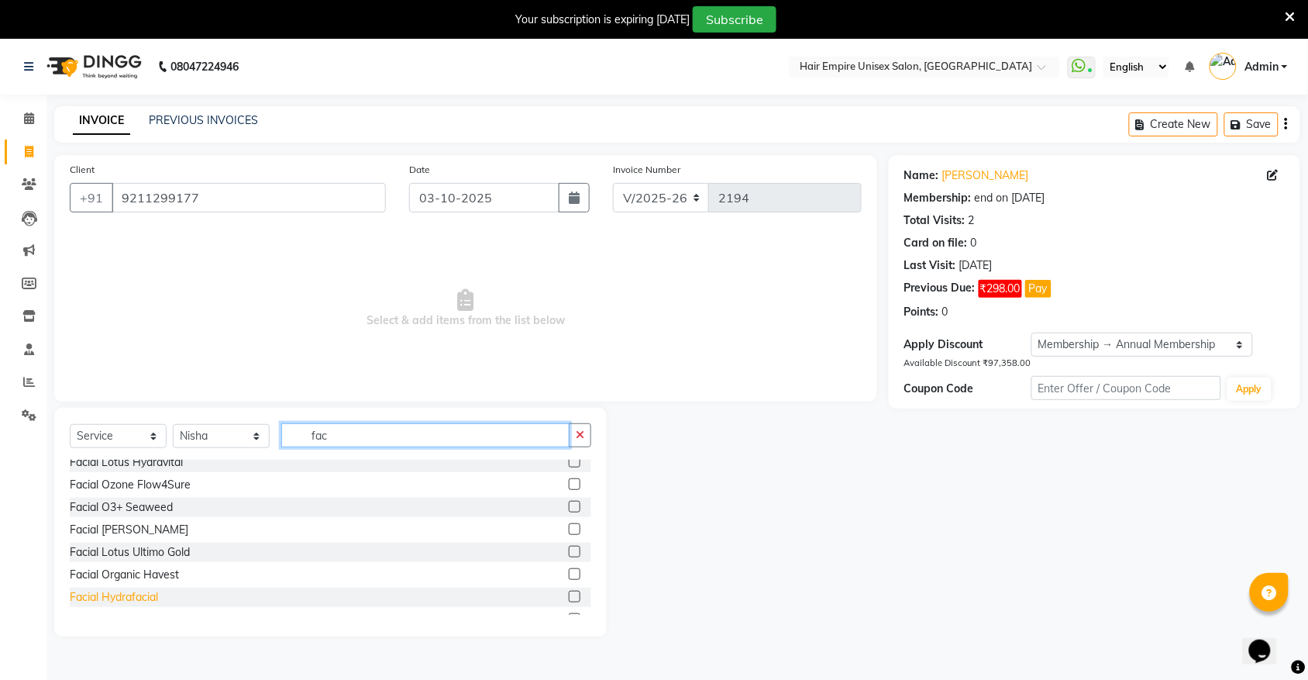
type input "fac"
click at [122, 594] on div "Facial Hydrafacial" at bounding box center [114, 597] width 88 height 16
checkbox input "false"
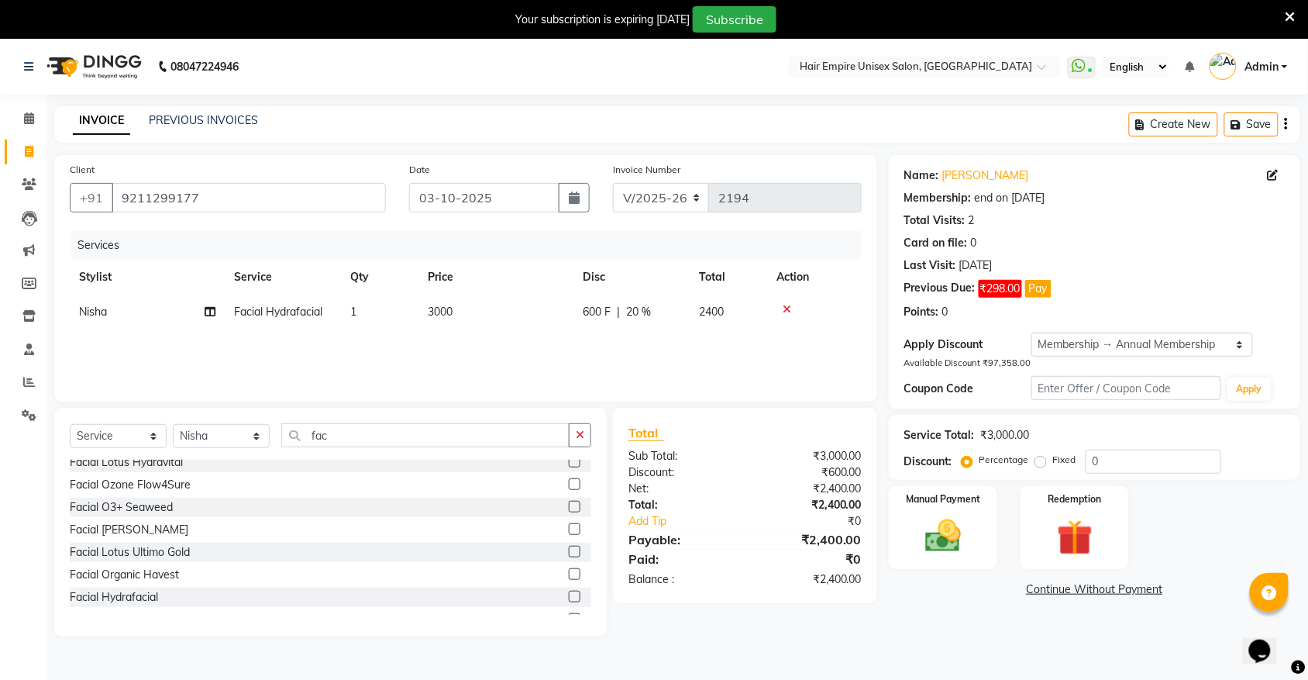
click at [599, 322] on td "600 F | 20 %" at bounding box center [631, 311] width 116 height 35
select select "31810"
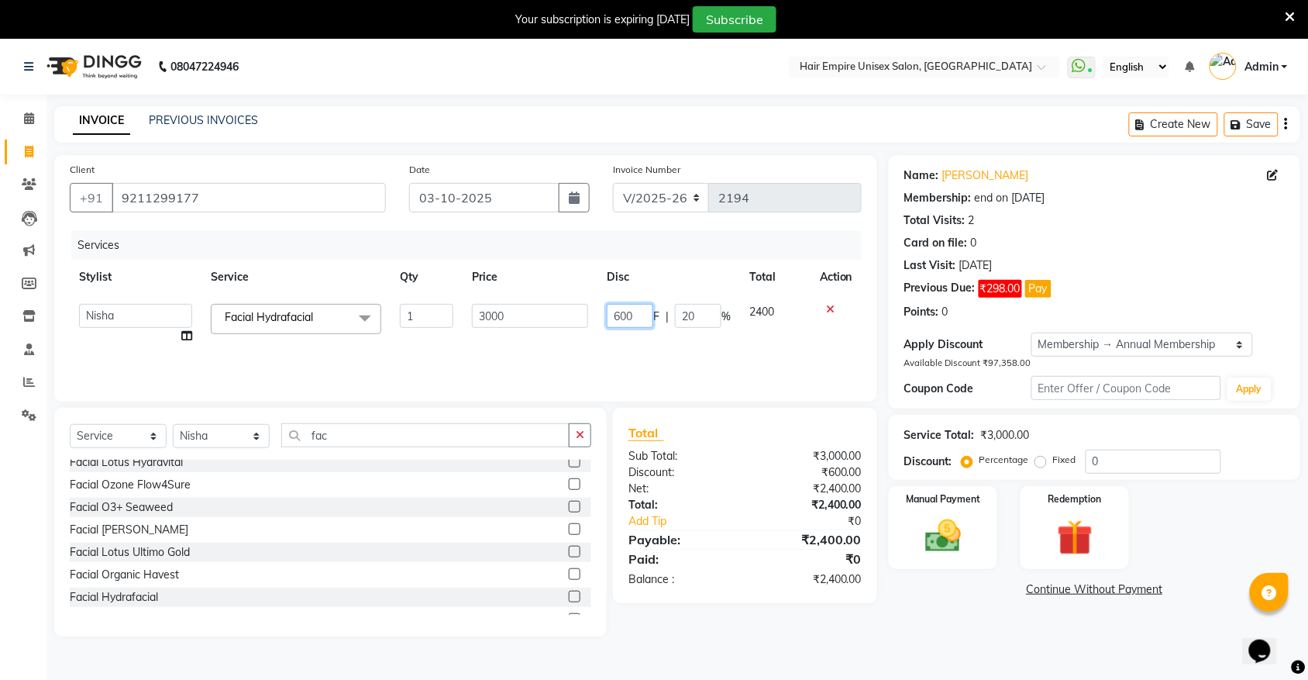
click at [645, 314] on input "600" at bounding box center [630, 316] width 46 height 24
type input "6"
type input "1000"
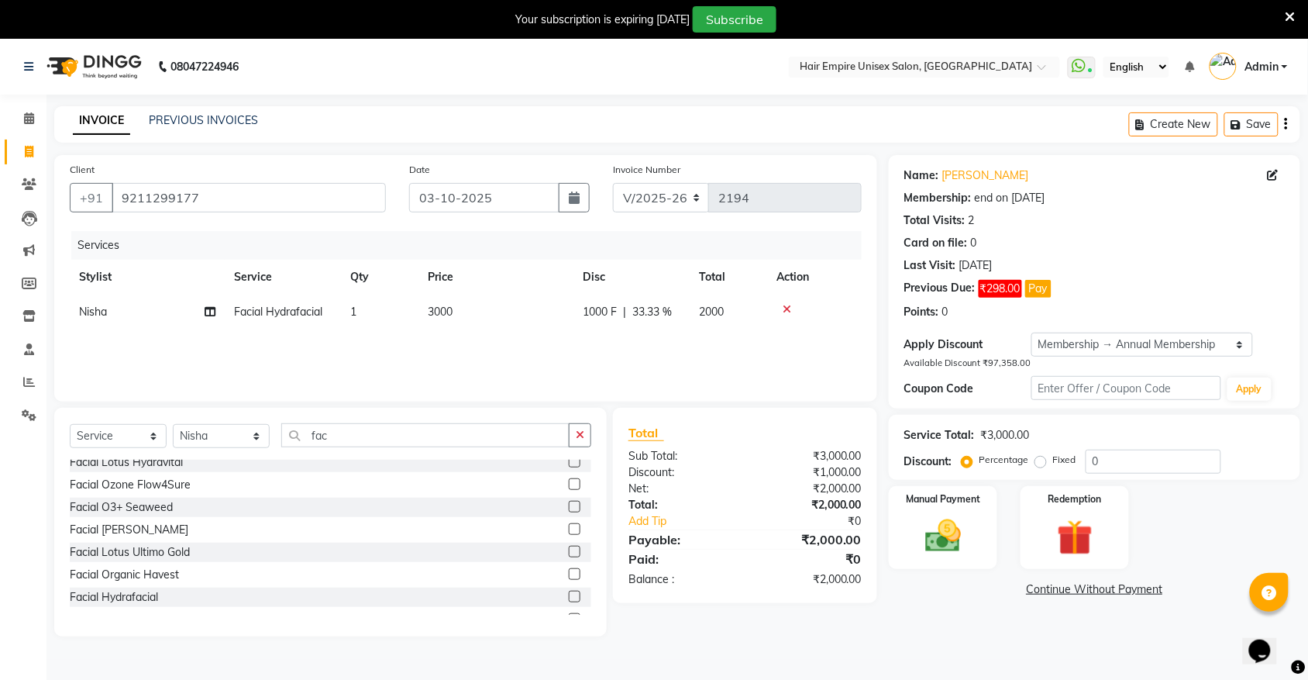
click at [625, 341] on div "Services Stylist Service Qty Price Disc Total Action Nisha Facial Hydrafacial 1…" at bounding box center [466, 308] width 792 height 155
click at [590, 436] on button "button" at bounding box center [580, 435] width 22 height 24
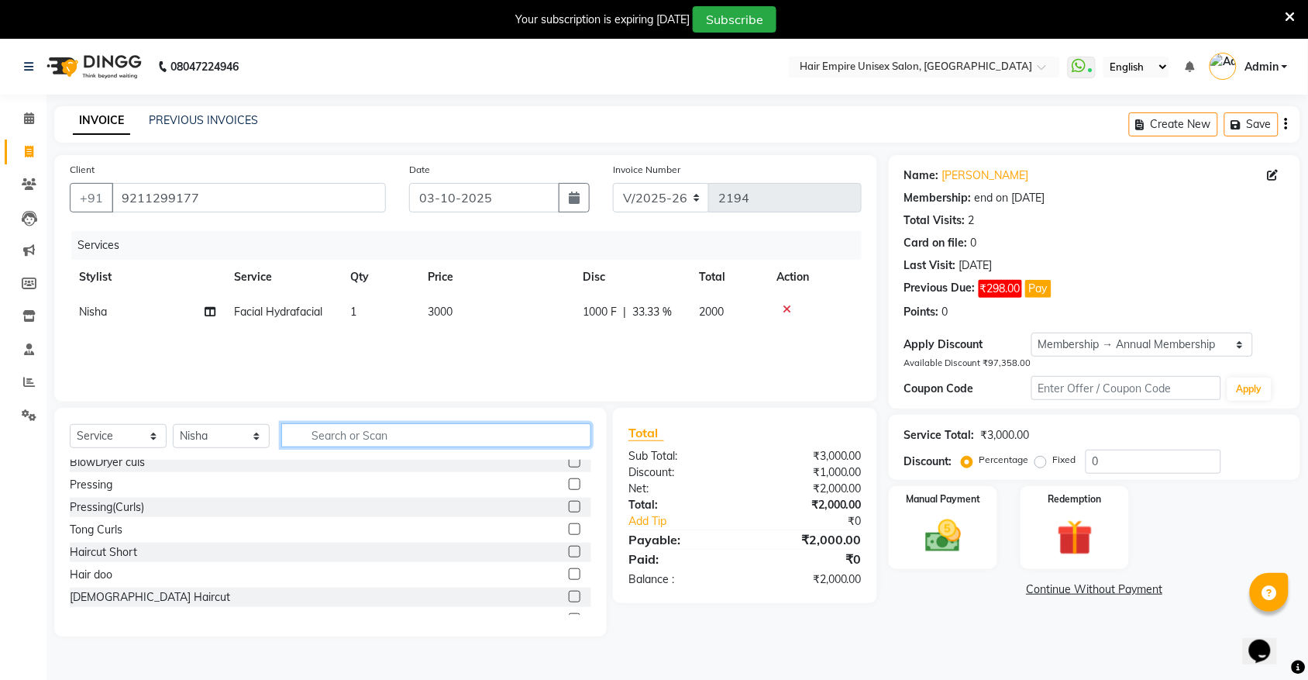
scroll to position [635, 0]
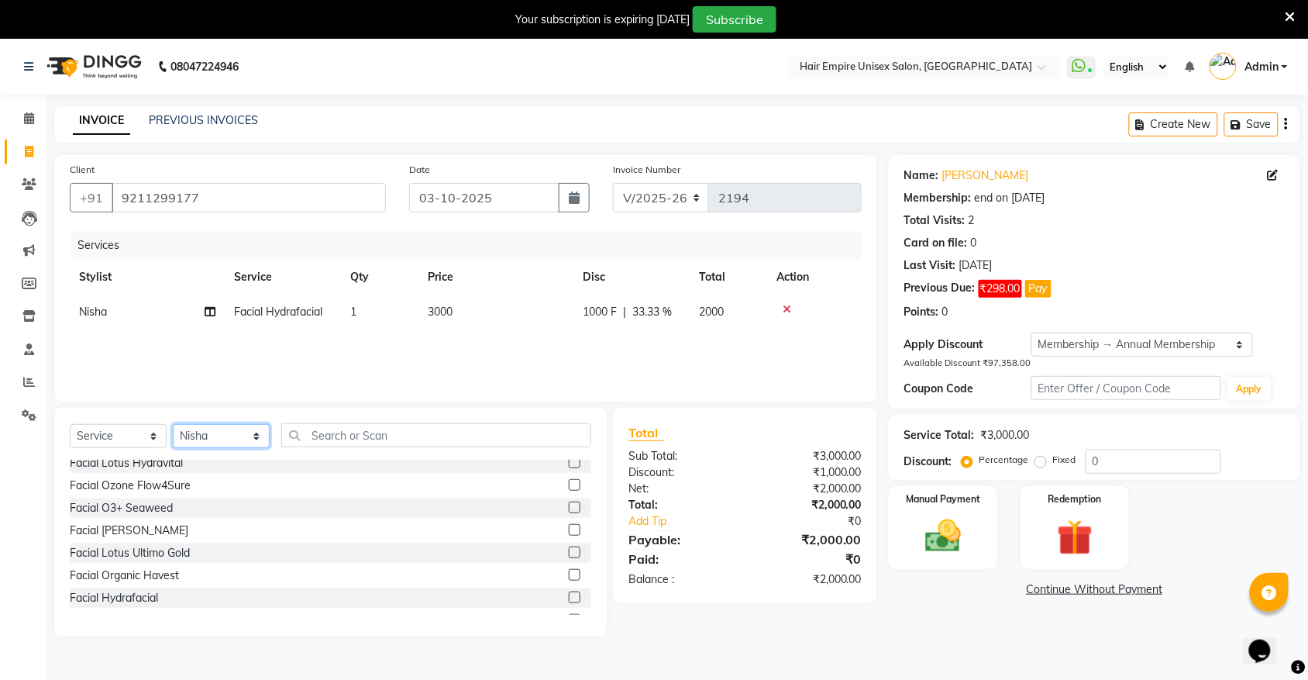
click at [226, 428] on select "Select Stylist [PERSON_NAME] [PERSON_NAME] [PERSON_NAME] Nisha [PERSON_NAME] [P…" at bounding box center [221, 436] width 97 height 24
select select "89725"
click at [173, 424] on select "Select Stylist [PERSON_NAME] [PERSON_NAME] [PERSON_NAME] Nisha [PERSON_NAME] [P…" at bounding box center [221, 436] width 97 height 24
click at [417, 436] on input "text" at bounding box center [436, 435] width 310 height 24
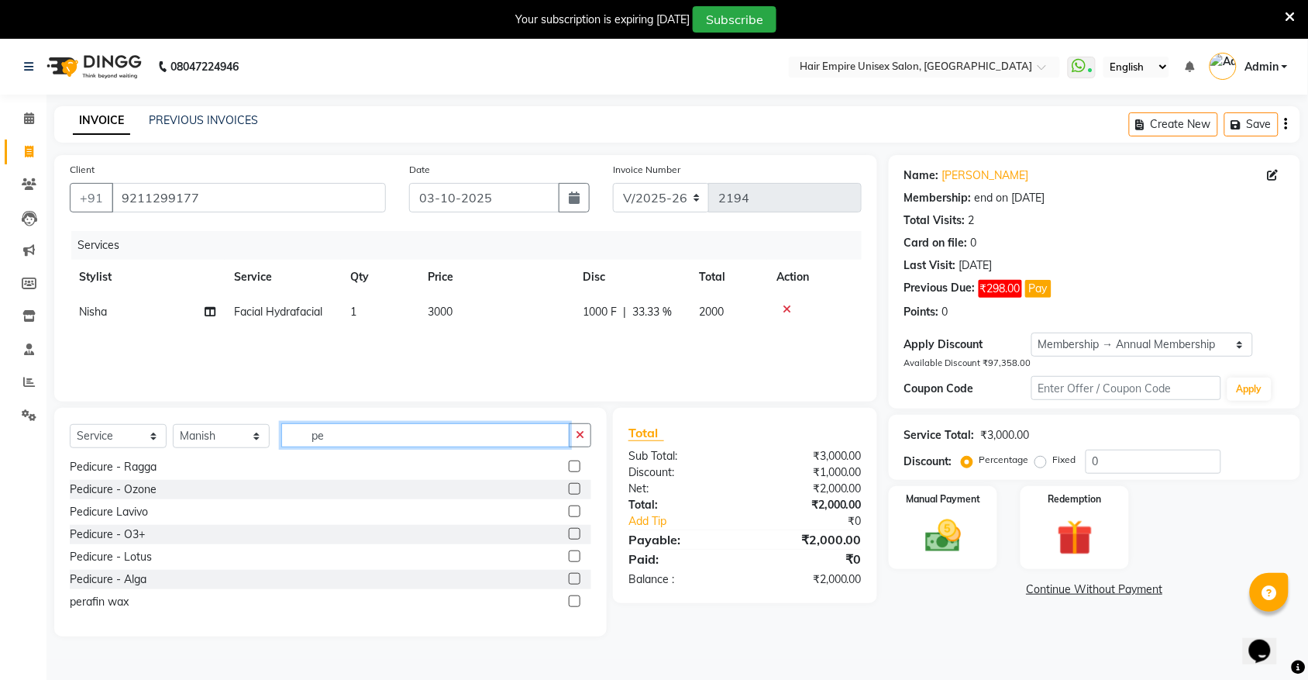
scroll to position [0, 0]
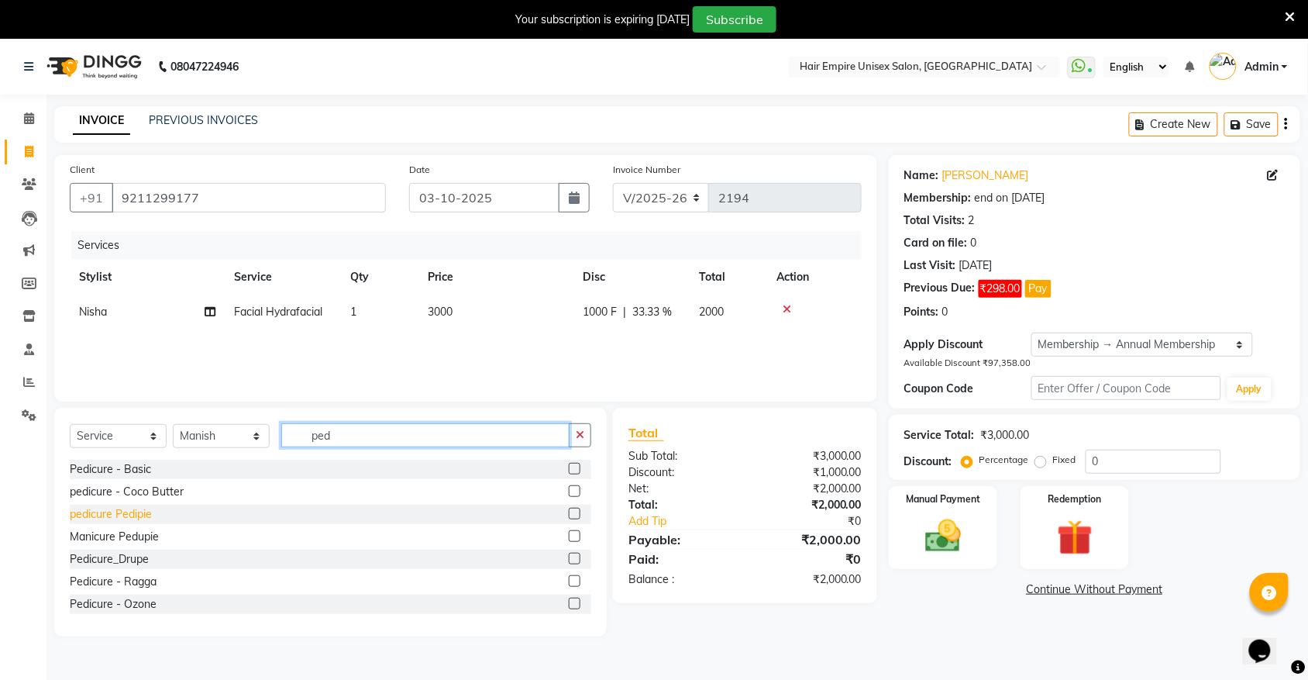
type input "ped"
click at [119, 517] on div "pedicure Pedipie" at bounding box center [111, 514] width 82 height 16
checkbox input "false"
click at [924, 555] on img at bounding box center [943, 536] width 60 height 43
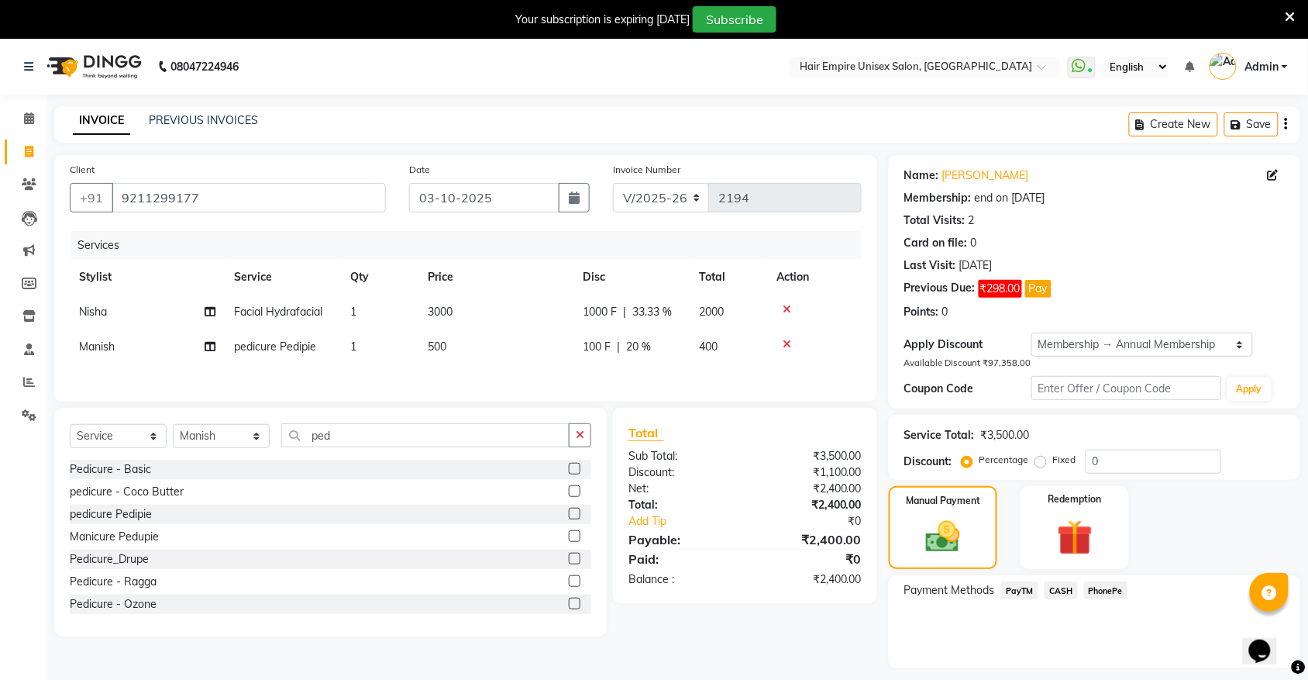
click at [1068, 590] on span "CASH" at bounding box center [1061, 590] width 33 height 18
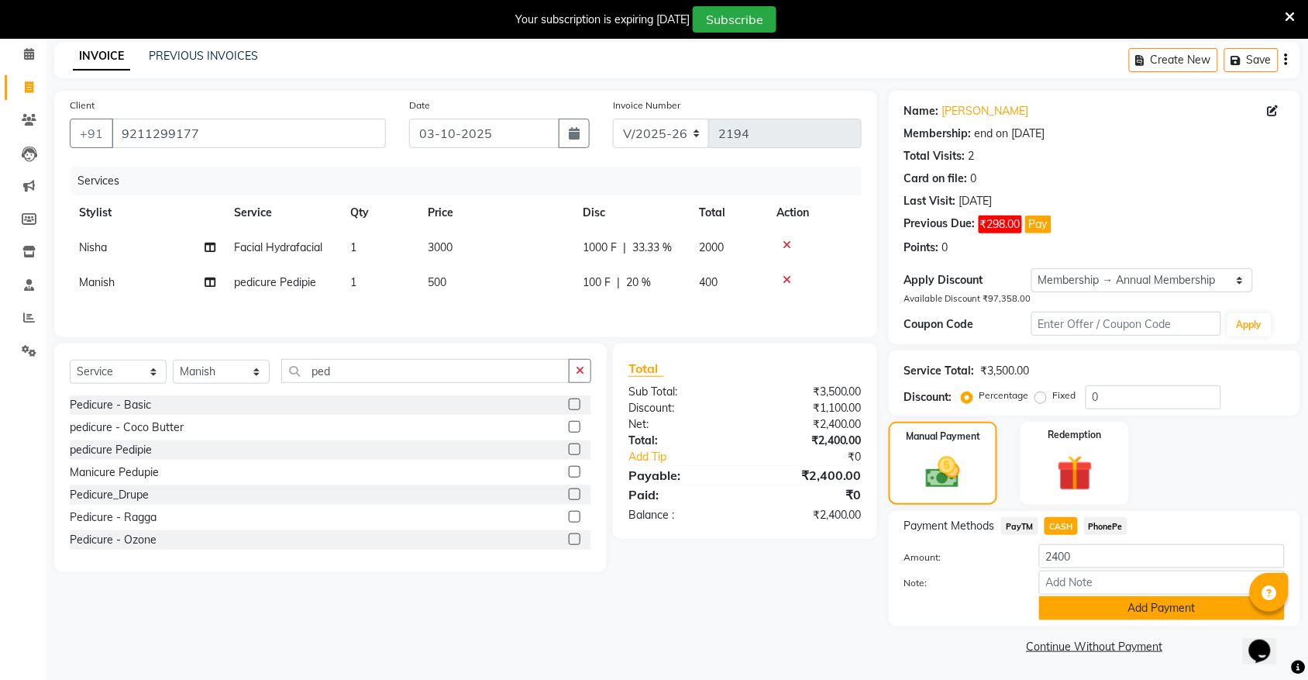
click at [1056, 609] on button "Add Payment" at bounding box center [1162, 608] width 246 height 24
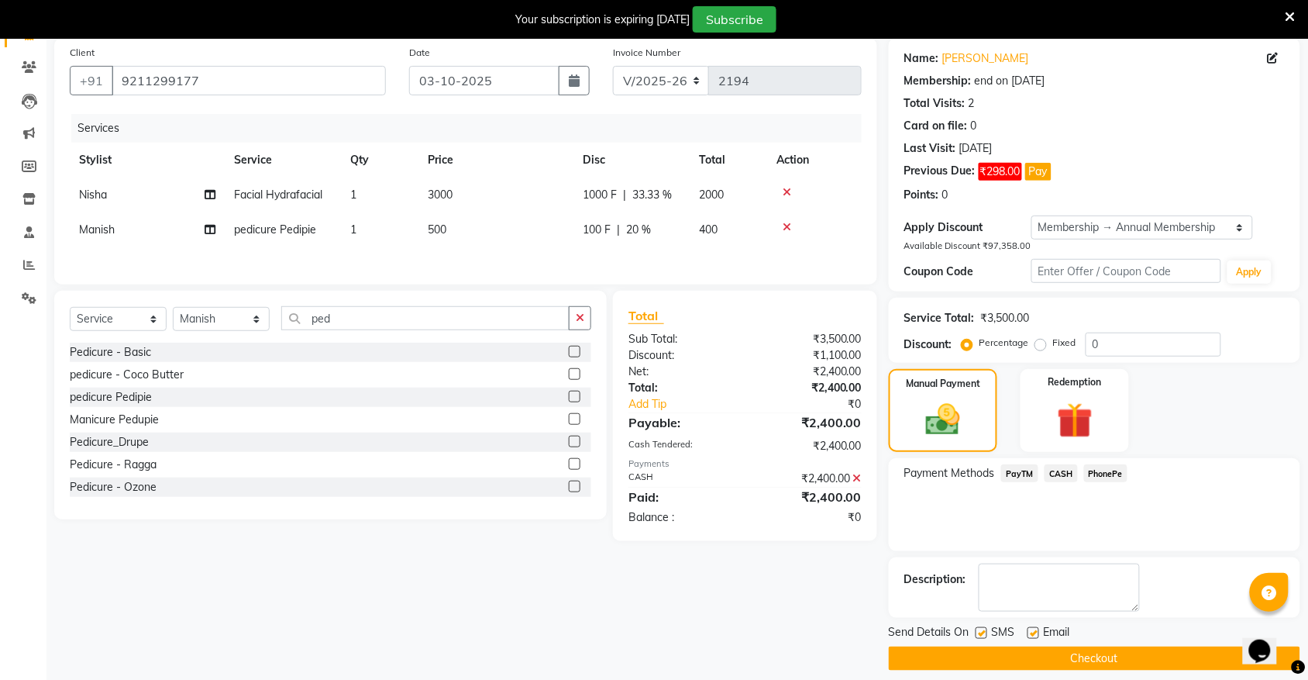
scroll to position [132, 0]
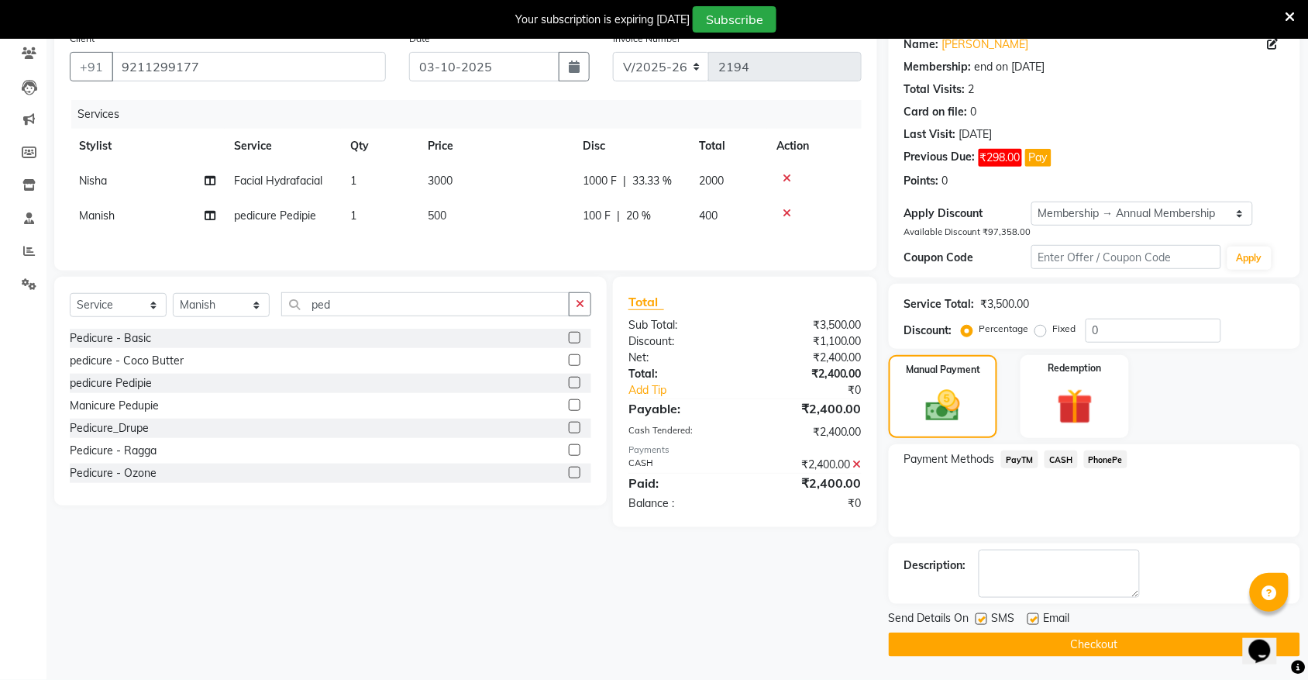
click at [982, 621] on label at bounding box center [982, 619] width 12 height 12
click at [982, 621] on input "checkbox" at bounding box center [981, 619] width 10 height 10
checkbox input "false"
click at [1093, 645] on button "Checkout" at bounding box center [1094, 644] width 411 height 24
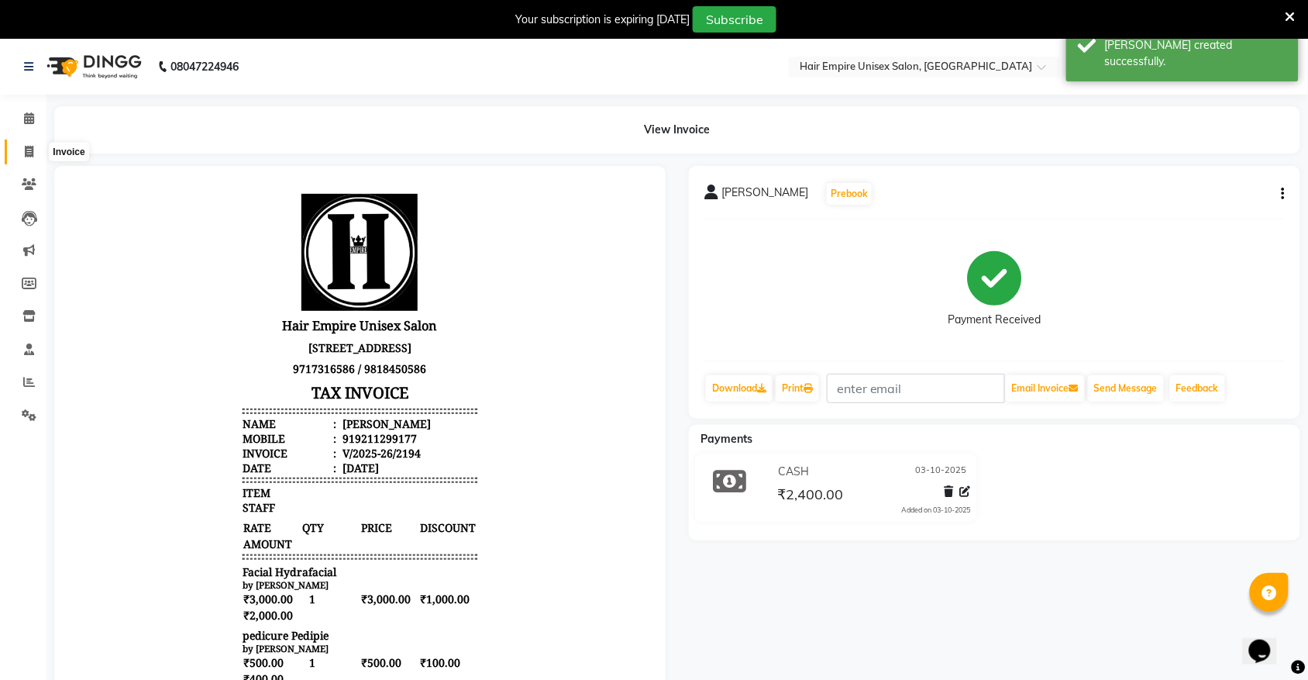
click at [29, 147] on icon at bounding box center [29, 152] width 9 height 12
select select "5055"
select select "service"
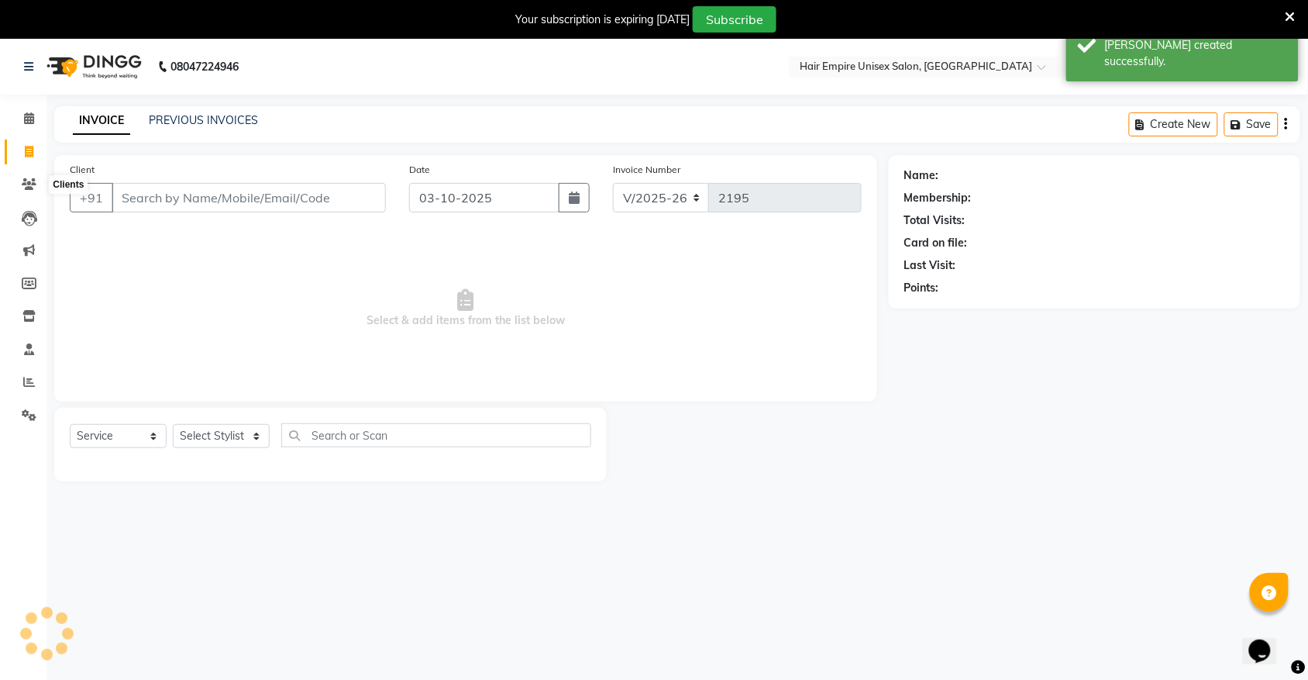
scroll to position [39, 0]
